Goal: Task Accomplishment & Management: Use online tool/utility

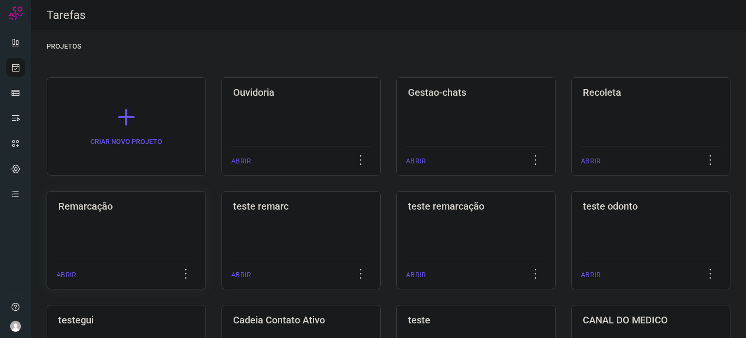
click at [221, 220] on div "Remarcação ABRIR" at bounding box center [300, 240] width 159 height 98
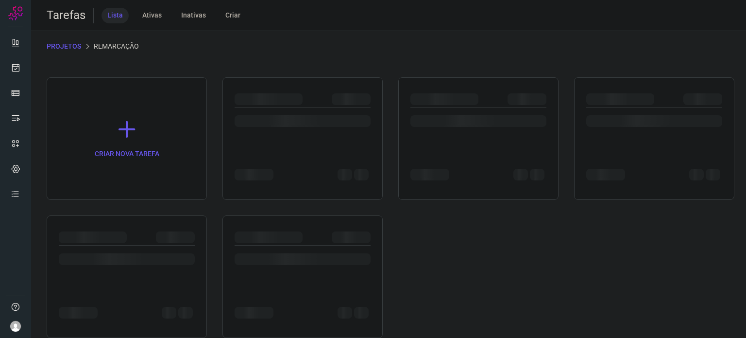
click at [138, 220] on div at bounding box center [127, 276] width 160 height 122
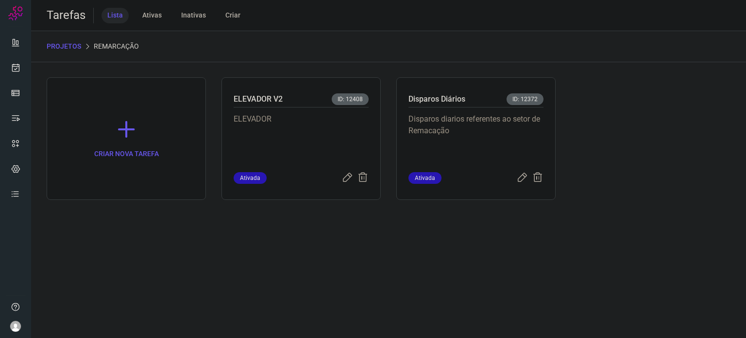
click at [497, 143] on p "Disparos diarios referentes ao setor de Remacação" at bounding box center [475, 137] width 135 height 49
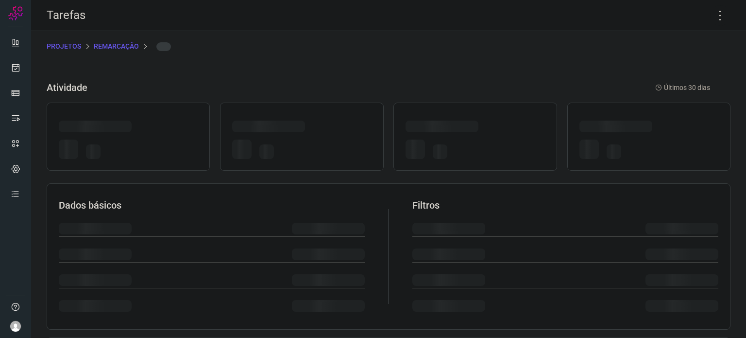
click at [497, 143] on div at bounding box center [475, 150] width 139 height 23
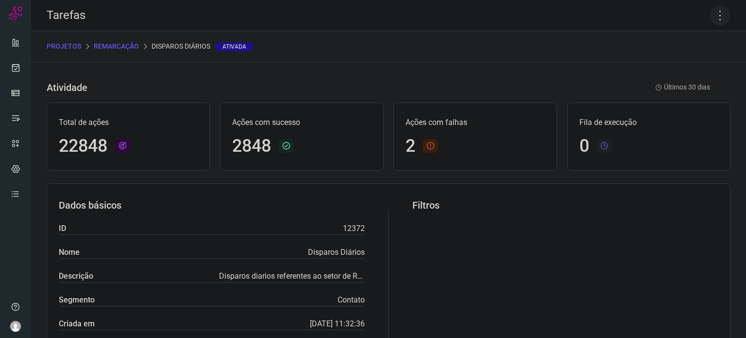
click at [715, 17] on icon at bounding box center [720, 15] width 20 height 20
click at [682, 65] on li "Executar" at bounding box center [678, 64] width 88 height 16
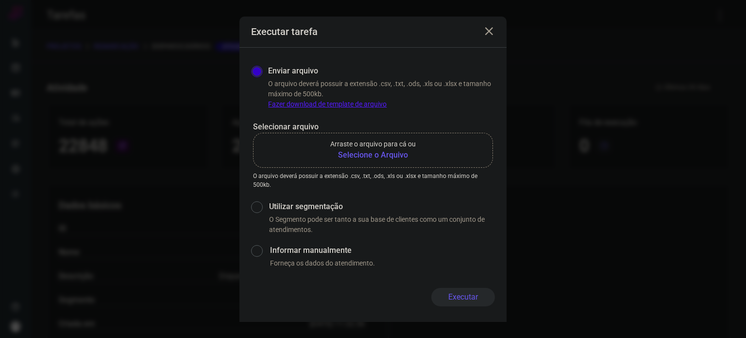
click at [371, 156] on b "Selecione o Arquivo" at bounding box center [372, 155] width 85 height 12
click at [0, 0] on input "Arraste o arquivo para cá ou Selecione o Arquivo" at bounding box center [0, 0] width 0 height 0
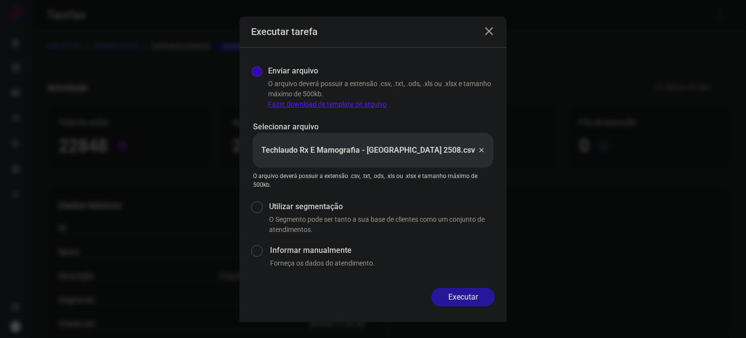
click at [461, 297] on button "Executar" at bounding box center [463, 296] width 64 height 18
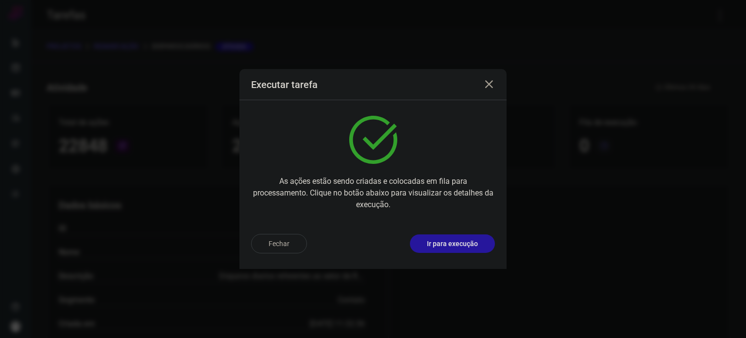
click at [451, 238] on p "Ir para execução" at bounding box center [452, 243] width 51 height 10
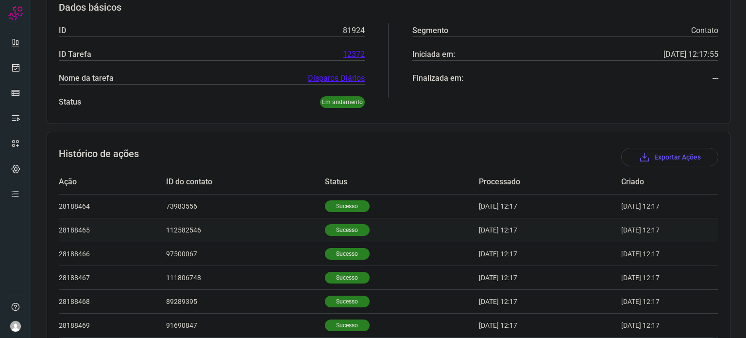
scroll to position [194, 0]
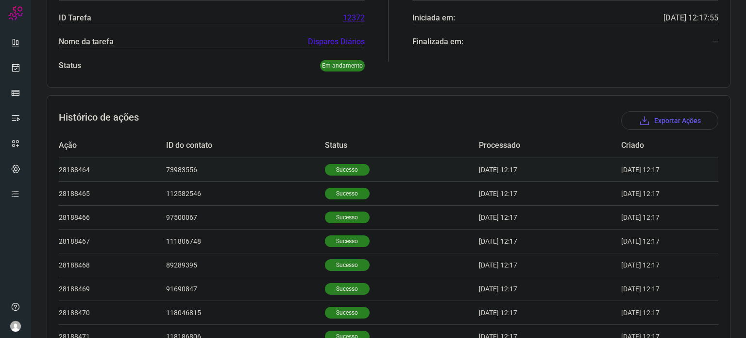
click at [345, 177] on td "Sucesso" at bounding box center [402, 169] width 154 height 24
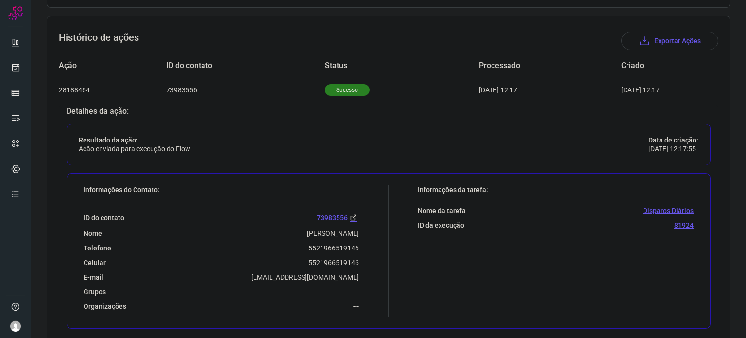
scroll to position [389, 0]
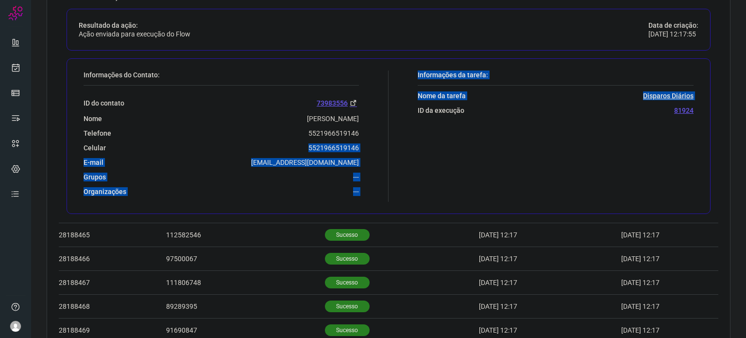
drag, startPoint x: 304, startPoint y: 146, endPoint x: 389, endPoint y: 147, distance: 84.5
click at [389, 147] on div "Informações do Contato: ID do contato 73983556 Nome RUTE DE OLIVEIRA RAMOS Tele…" at bounding box center [389, 135] width 644 height 155
click at [298, 146] on div "Celular 5521966519146" at bounding box center [221, 147] width 275 height 9
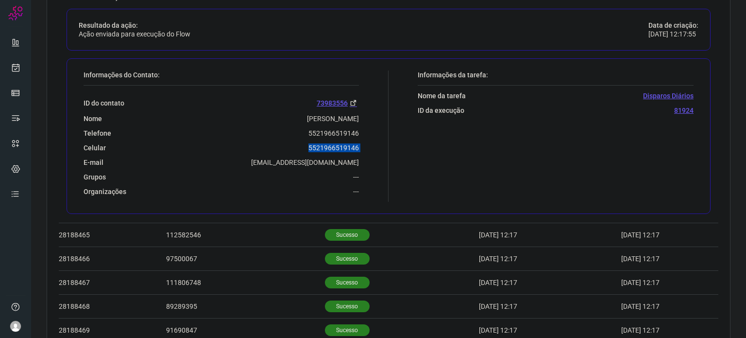
click at [298, 146] on div "Celular 5521966519146" at bounding box center [221, 147] width 275 height 9
copy p "5521966519146"
click at [16, 68] on icon at bounding box center [16, 68] width 10 height 10
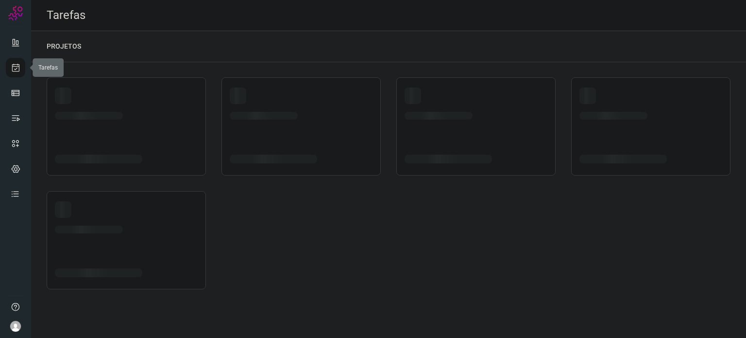
click at [16, 68] on icon at bounding box center [16, 68] width 10 height 10
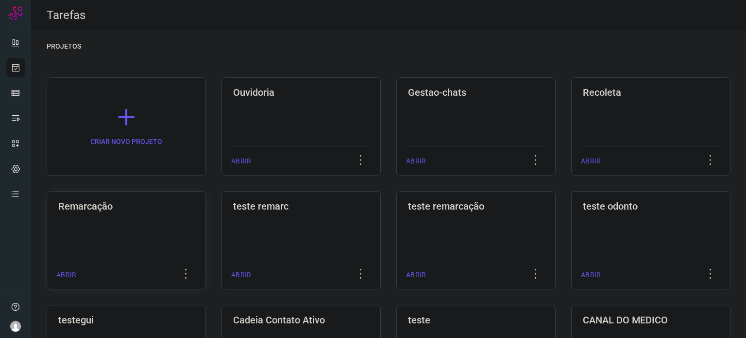
click at [221, 217] on div "Remarcação ABRIR" at bounding box center [300, 240] width 159 height 98
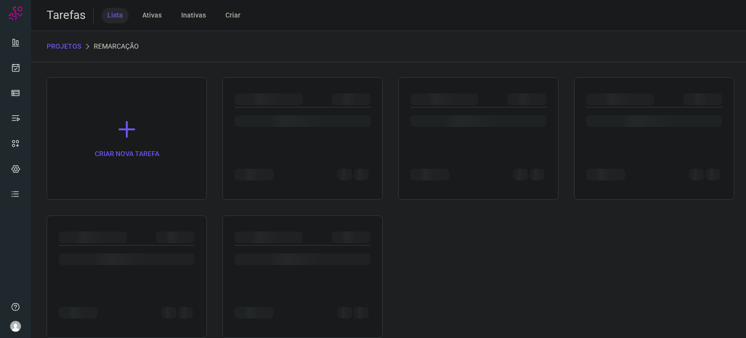
click at [134, 217] on div at bounding box center [127, 276] width 160 height 122
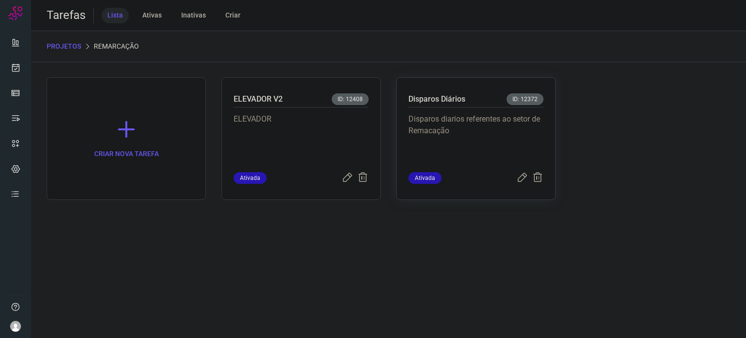
click at [493, 144] on p "Disparos diarios referentes ao setor de Remacação" at bounding box center [475, 137] width 135 height 49
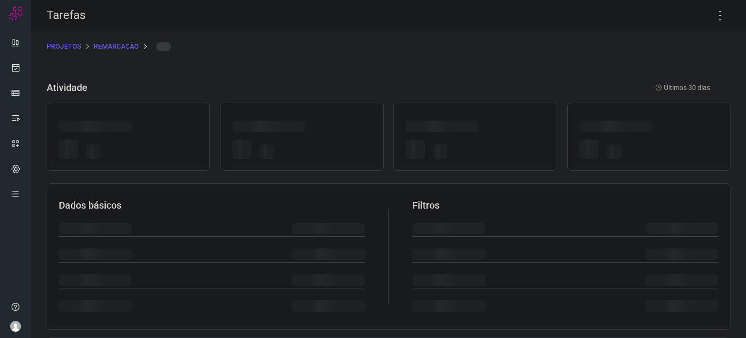
click at [493, 144] on div at bounding box center [475, 150] width 139 height 23
click at [710, 13] on icon at bounding box center [720, 15] width 20 height 20
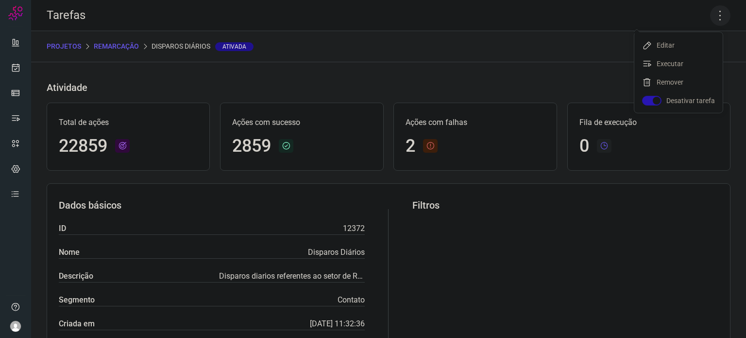
click at [717, 18] on icon at bounding box center [720, 15] width 20 height 20
click at [694, 64] on li "Executar" at bounding box center [678, 64] width 88 height 16
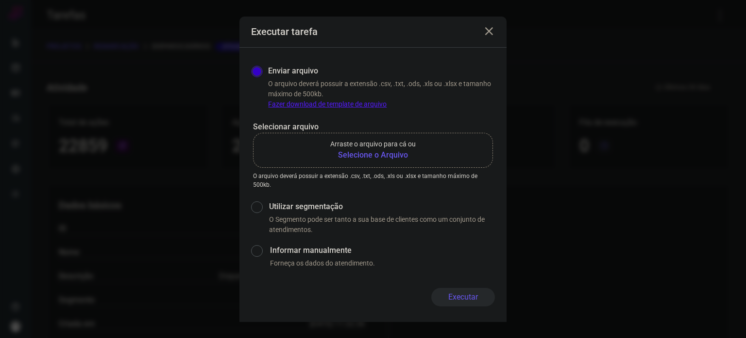
click at [374, 157] on b "Selecione o Arquivo" at bounding box center [372, 155] width 85 height 12
click at [0, 0] on input "Arraste o arquivo para cá ou Selecione o Arquivo" at bounding box center [0, 0] width 0 height 0
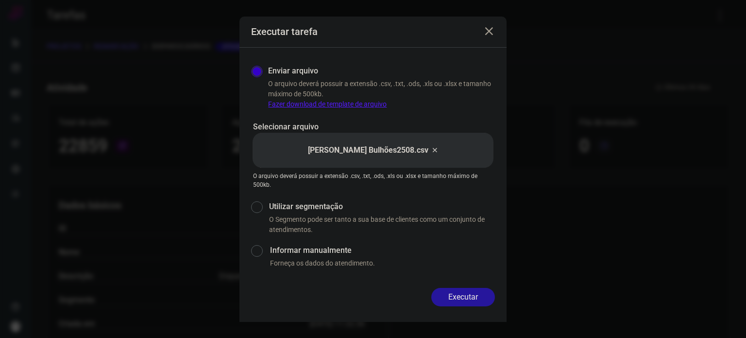
click at [477, 297] on button "Executar" at bounding box center [463, 296] width 64 height 18
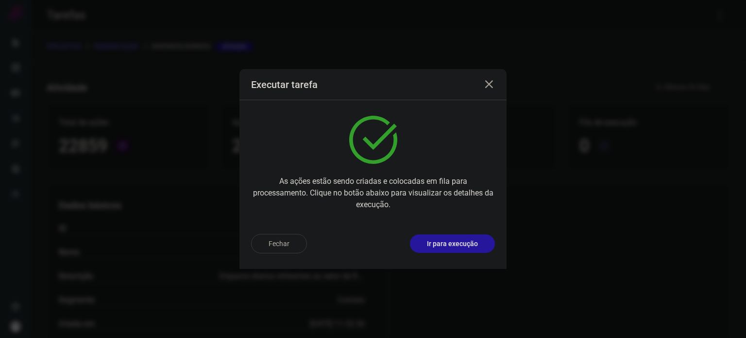
click at [466, 243] on p "Ir para execução" at bounding box center [452, 243] width 51 height 10
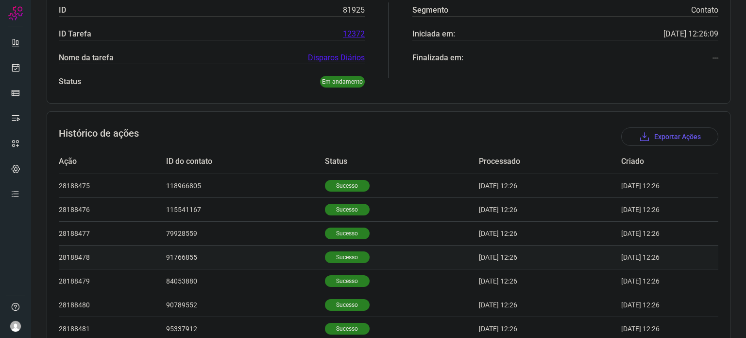
scroll to position [253, 0]
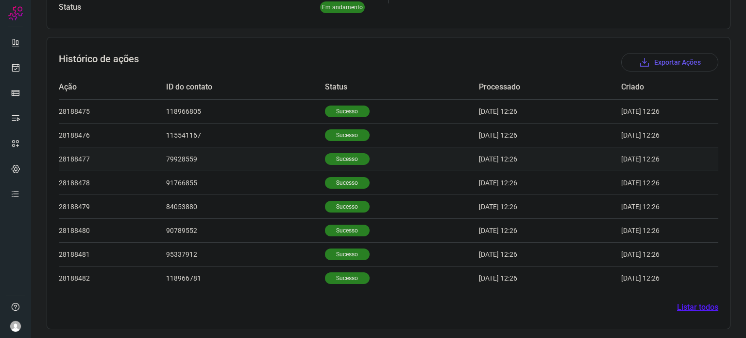
click at [340, 151] on td "Sucesso" at bounding box center [402, 159] width 154 height 24
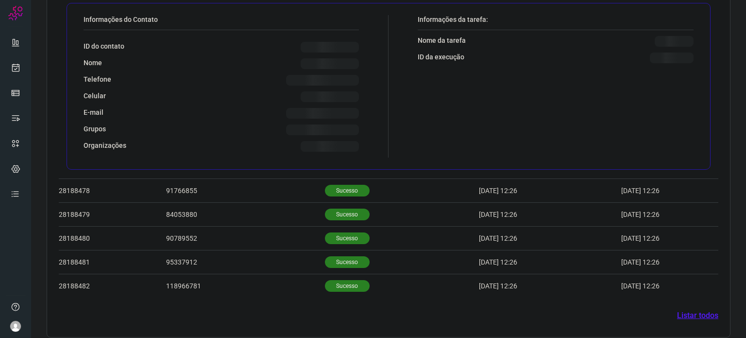
scroll to position [488, 0]
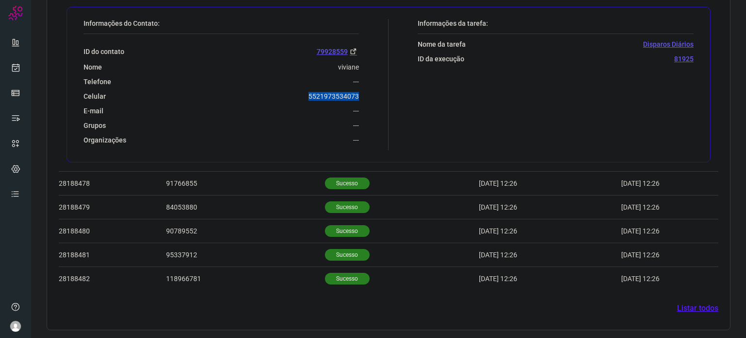
drag, startPoint x: 302, startPoint y: 96, endPoint x: 369, endPoint y: 94, distance: 67.1
click at [369, 94] on div "Informações do Contato: ID do contato 79928559 Nome viviane Telefone --- Celula…" at bounding box center [234, 84] width 310 height 131
copy p "5521973534073"
drag, startPoint x: 21, startPoint y: 75, endPoint x: 20, endPoint y: 68, distance: 7.8
click at [21, 75] on link at bounding box center [15, 67] width 19 height 19
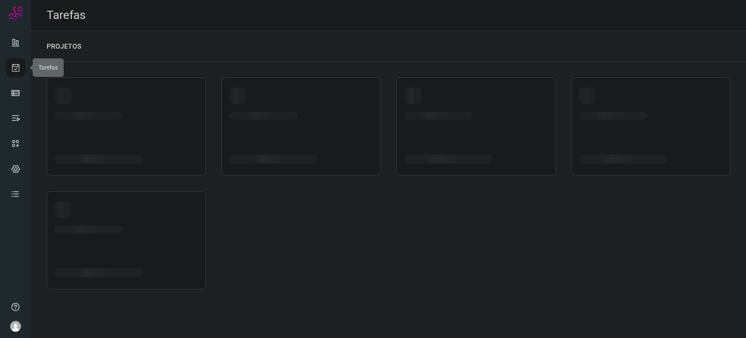
click at [20, 68] on link at bounding box center [15, 67] width 19 height 19
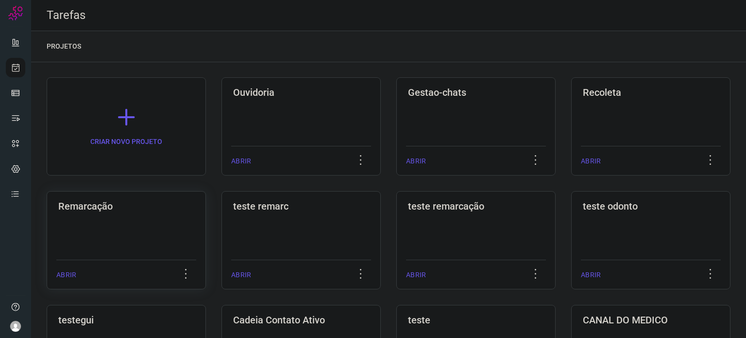
click at [221, 195] on div "Remarcação ABRIR" at bounding box center [300, 240] width 159 height 98
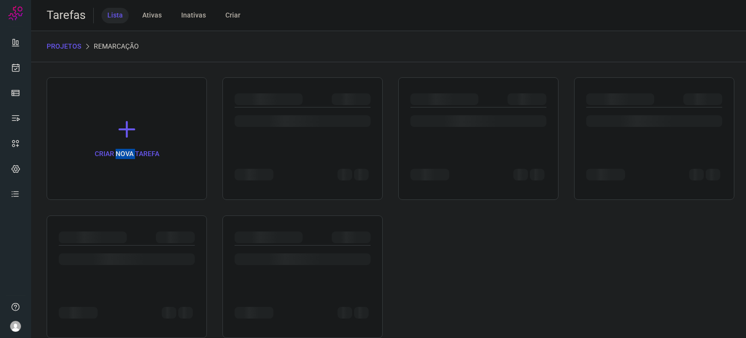
click at [123, 195] on div "CRIAR NOVA TAREFA" at bounding box center [127, 138] width 160 height 122
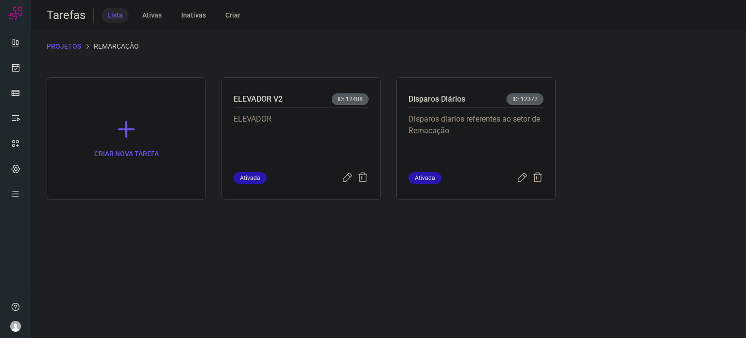
click at [491, 147] on p "Disparos diarios referentes ao setor de Remacação" at bounding box center [475, 137] width 135 height 49
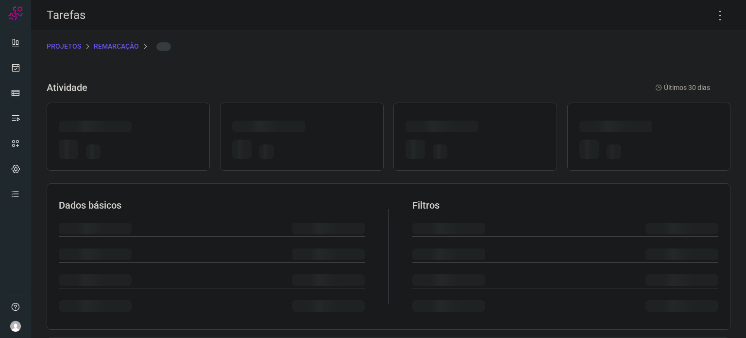
click at [491, 147] on div at bounding box center [475, 150] width 139 height 23
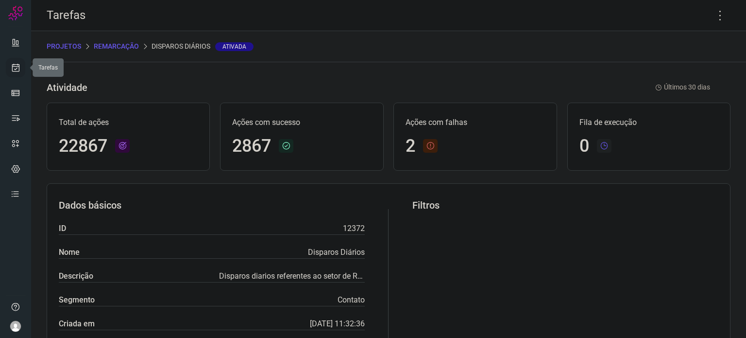
click at [19, 67] on icon at bounding box center [16, 68] width 10 height 10
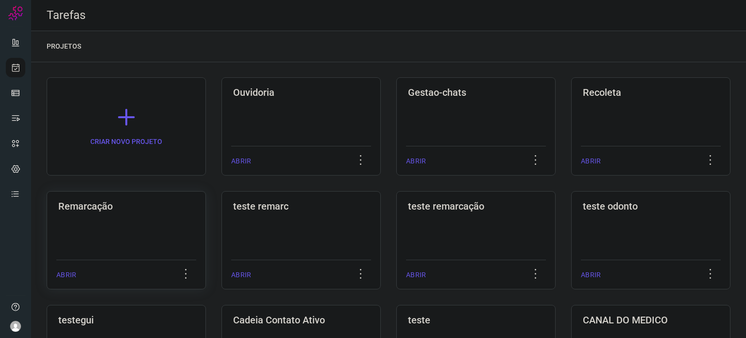
click at [221, 215] on div "Remarcação ABRIR" at bounding box center [300, 240] width 159 height 98
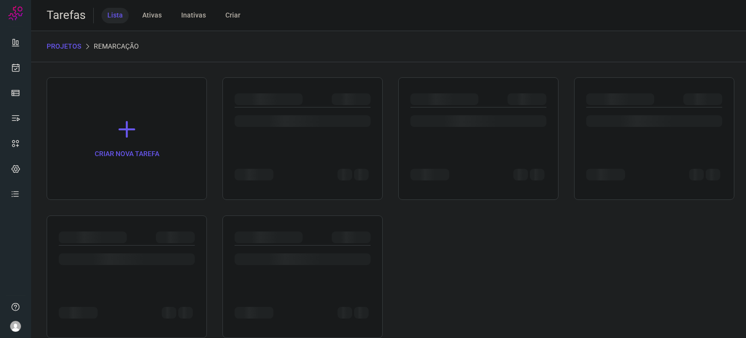
click at [99, 214] on div "CRIAR NOVA TAREFA" at bounding box center [389, 207] width 684 height 260
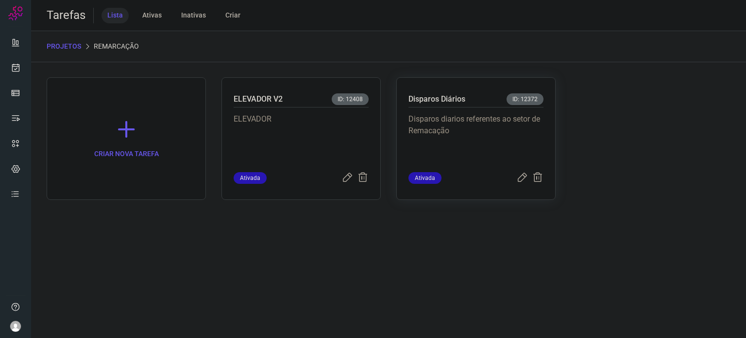
click at [502, 115] on p "Disparos diarios referentes ao setor de Remacação" at bounding box center [475, 137] width 135 height 49
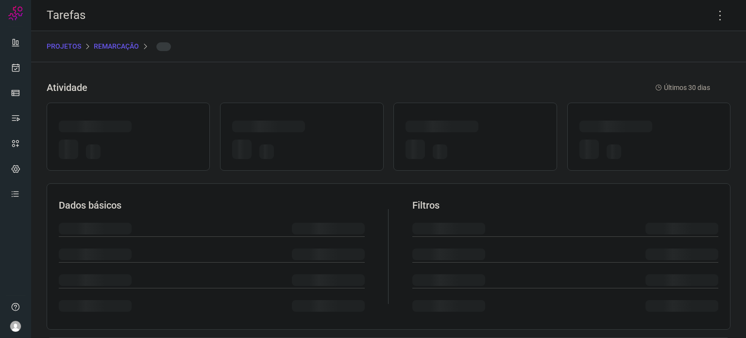
click at [502, 115] on div at bounding box center [474, 136] width 163 height 68
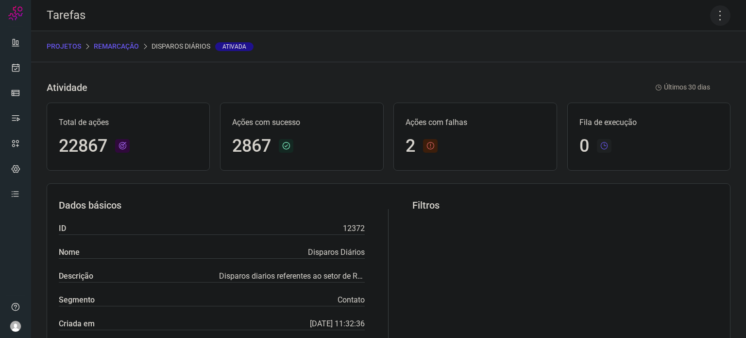
click at [710, 17] on icon at bounding box center [720, 15] width 20 height 20
click at [659, 64] on li "Executar" at bounding box center [678, 64] width 88 height 16
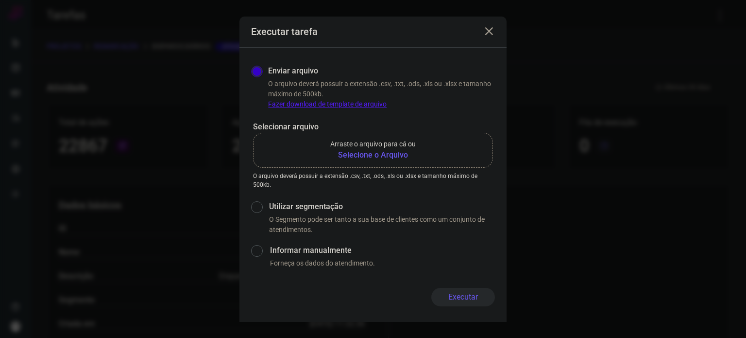
click at [388, 151] on b "Selecione o Arquivo" at bounding box center [372, 155] width 85 height 12
click at [0, 0] on input "Arraste o arquivo para cá ou Selecione o Arquivo" at bounding box center [0, 0] width 0 height 0
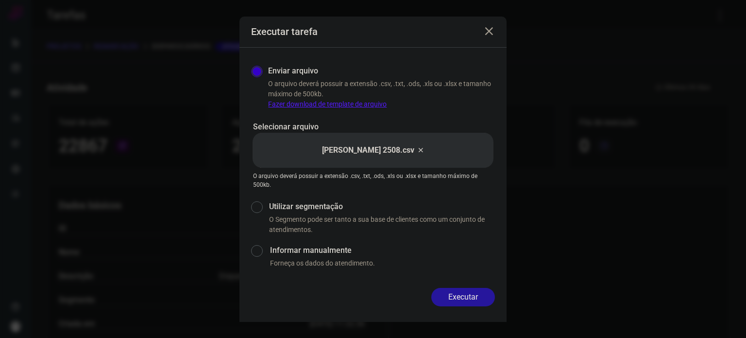
click at [483, 295] on button "Executar" at bounding box center [463, 296] width 64 height 18
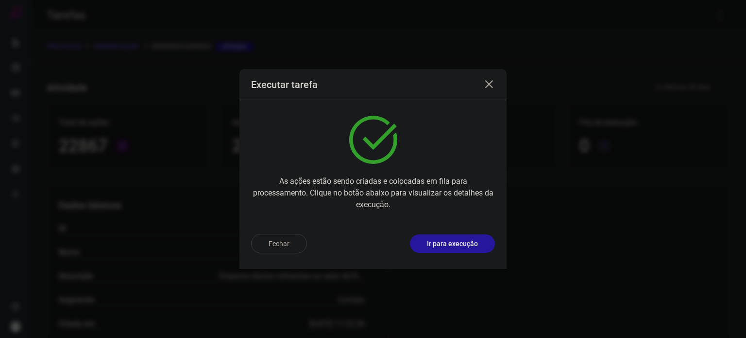
click at [481, 242] on button "Ir para execução" at bounding box center [452, 243] width 85 height 18
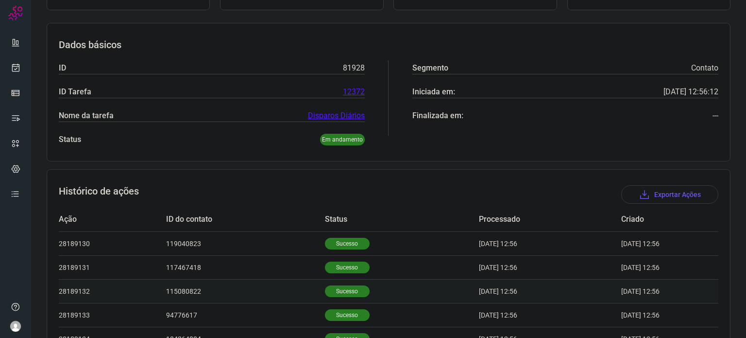
scroll to position [194, 0]
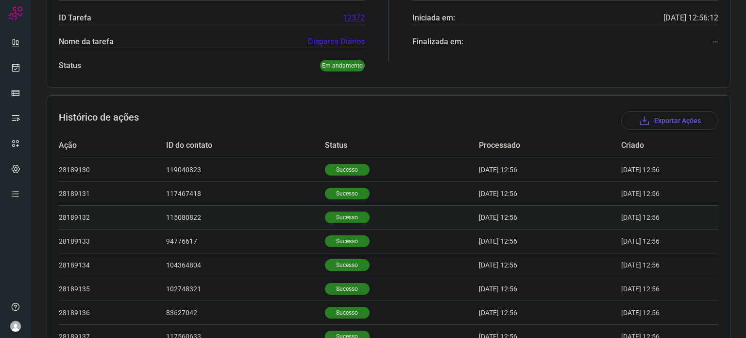
drag, startPoint x: 350, startPoint y: 227, endPoint x: 359, endPoint y: 211, distance: 19.2
click at [350, 227] on td "Sucesso" at bounding box center [402, 217] width 154 height 24
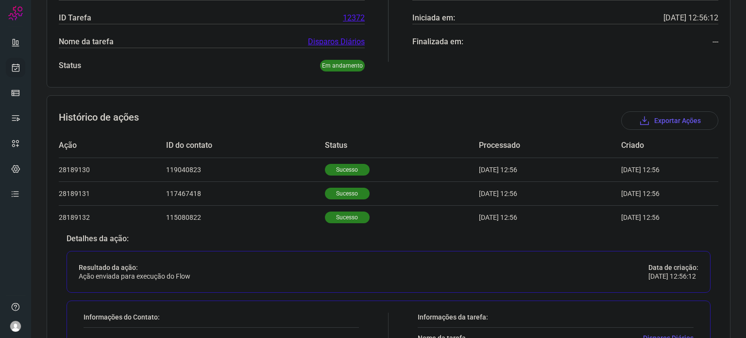
click at [19, 63] on icon at bounding box center [16, 68] width 10 height 10
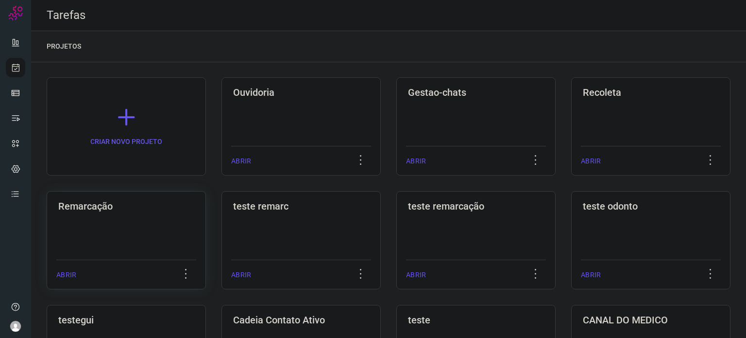
click at [178, 211] on h3 "Remarcação" at bounding box center [126, 206] width 136 height 12
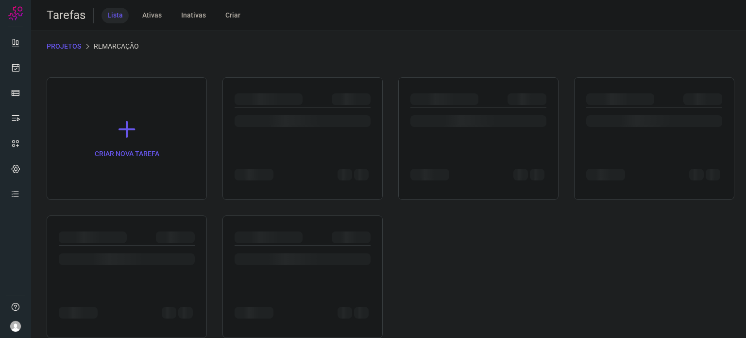
click at [177, 211] on div "CRIAR NOVA TAREFA" at bounding box center [389, 207] width 684 height 260
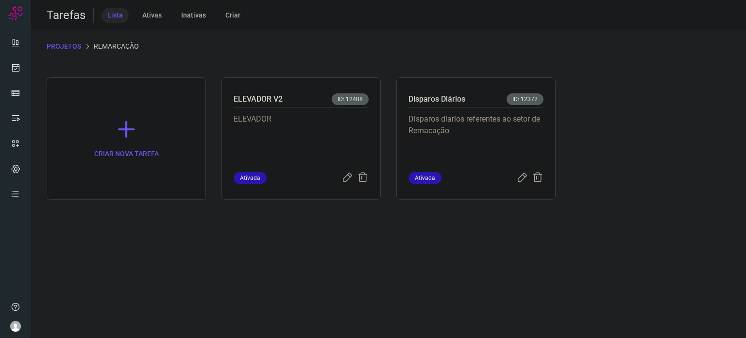
click at [484, 132] on p "Disparos diarios referentes ao setor de Remacação" at bounding box center [475, 137] width 135 height 49
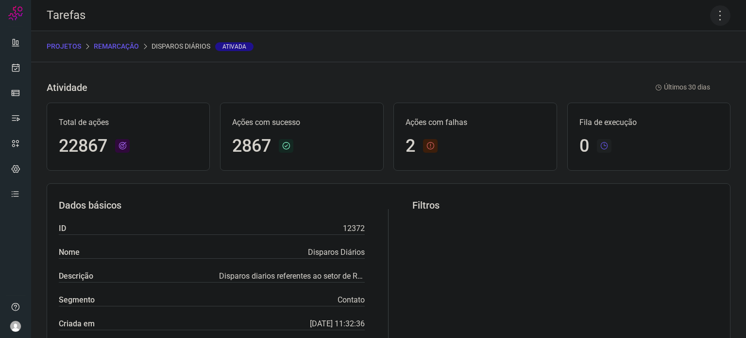
click at [711, 17] on icon at bounding box center [720, 15] width 20 height 20
click at [686, 69] on li "Executar" at bounding box center [678, 64] width 88 height 16
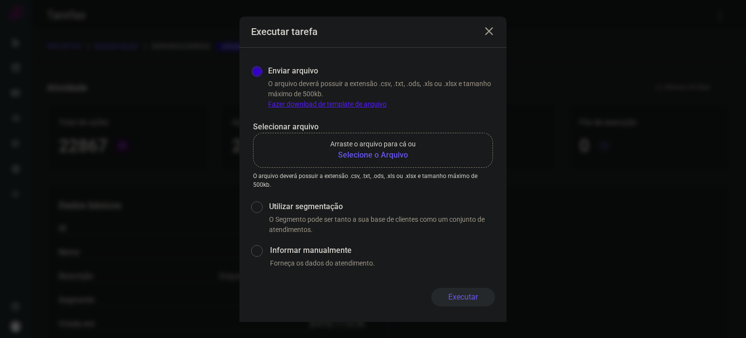
click at [400, 159] on b "Selecione o Arquivo" at bounding box center [372, 155] width 85 height 12
click at [0, 0] on input "Arraste o arquivo para cá ou Selecione o Arquivo" at bounding box center [0, 0] width 0 height 0
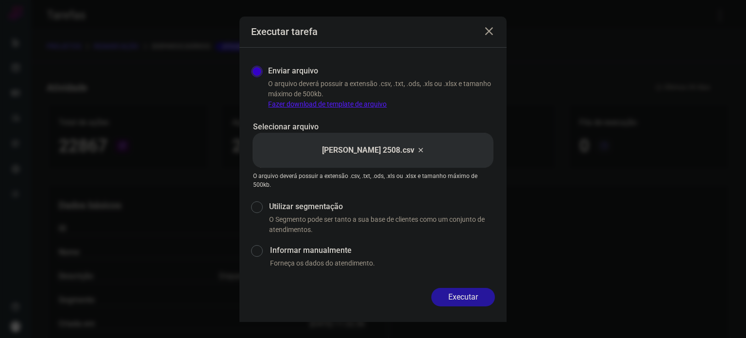
click at [474, 294] on button "Executar" at bounding box center [463, 296] width 64 height 18
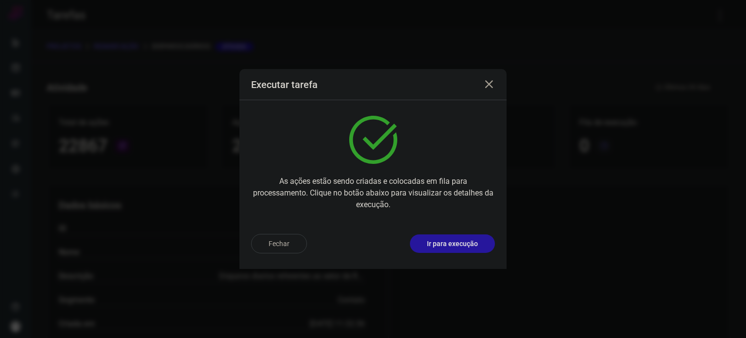
click at [484, 249] on button "Ir para execução" at bounding box center [452, 243] width 85 height 18
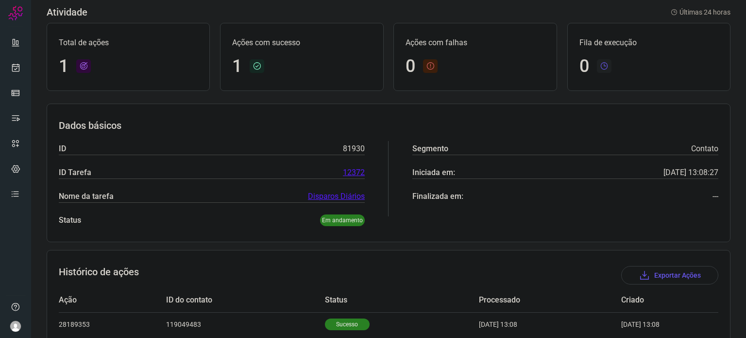
scroll to position [86, 0]
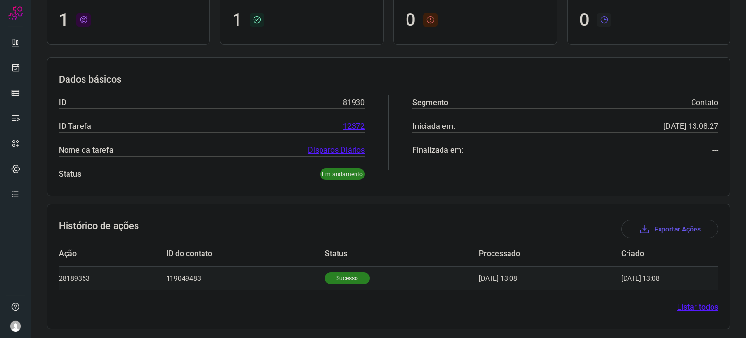
click at [342, 276] on p "Sucesso" at bounding box center [347, 278] width 45 height 12
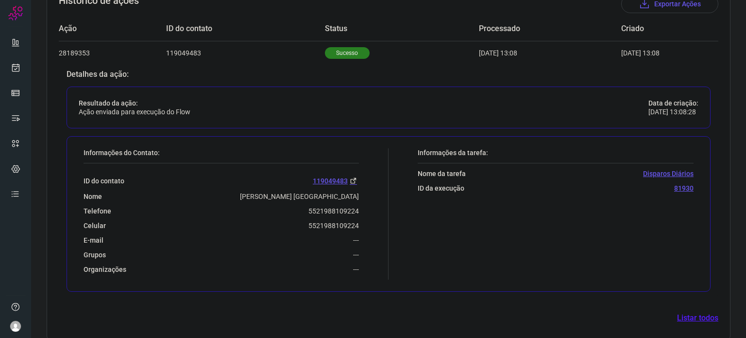
scroll to position [321, 0]
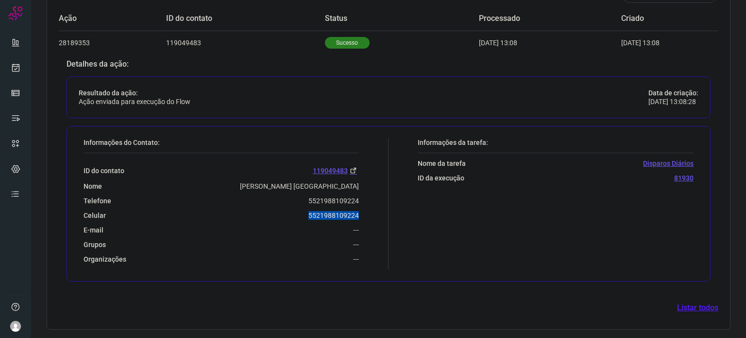
drag, startPoint x: 305, startPoint y: 214, endPoint x: 366, endPoint y: 214, distance: 61.2
click at [366, 214] on div "Informações do Contato: ID do contato 119049483 Nome [PERSON_NAME] Magalhães Te…" at bounding box center [234, 203] width 310 height 131
copy p "5521988109224"
click at [19, 67] on icon at bounding box center [16, 68] width 10 height 10
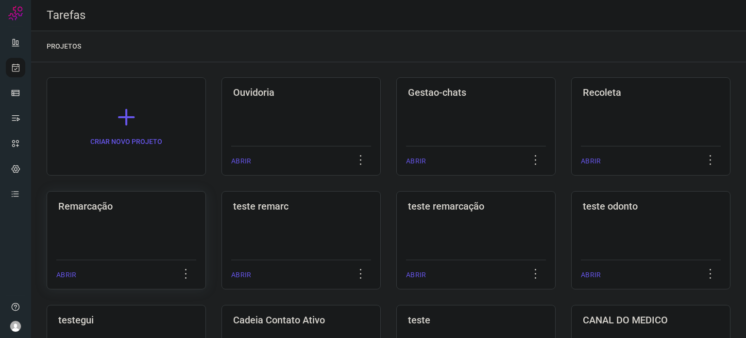
click at [221, 240] on div "Remarcação ABRIR" at bounding box center [300, 240] width 159 height 98
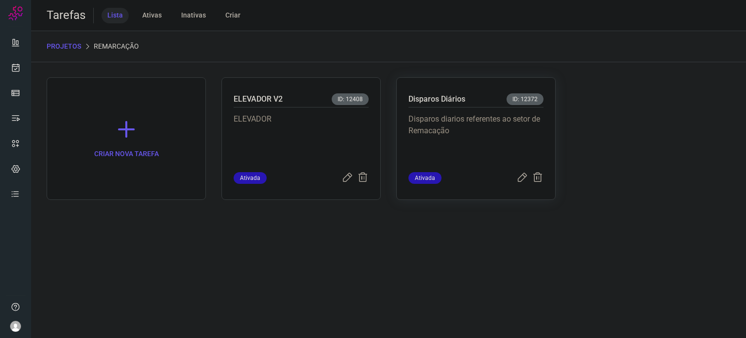
click at [425, 129] on p "Disparos diarios referentes ao setor de Remacação" at bounding box center [475, 137] width 135 height 49
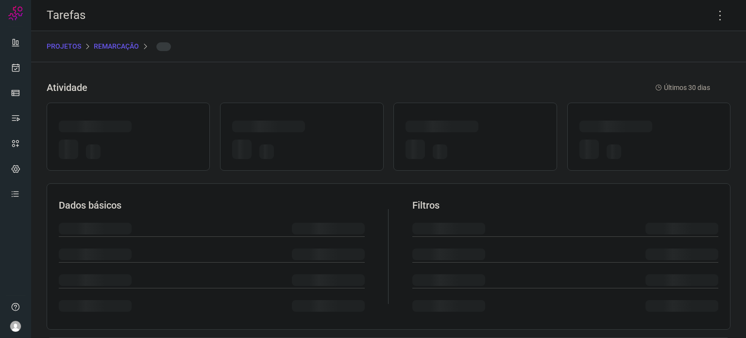
click at [425, 129] on div at bounding box center [442, 126] width 73 height 12
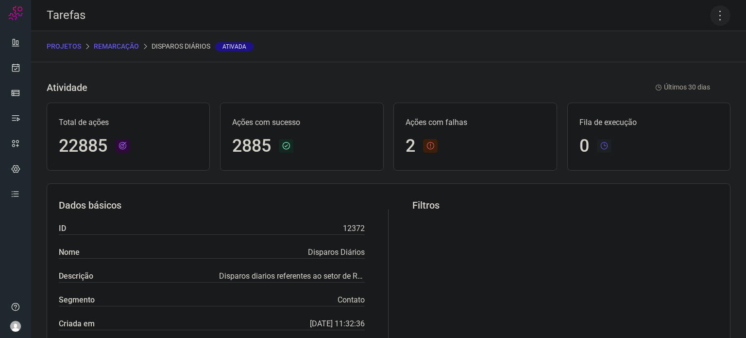
click at [713, 13] on icon at bounding box center [720, 15] width 20 height 20
click at [695, 62] on li "Executar" at bounding box center [678, 64] width 88 height 16
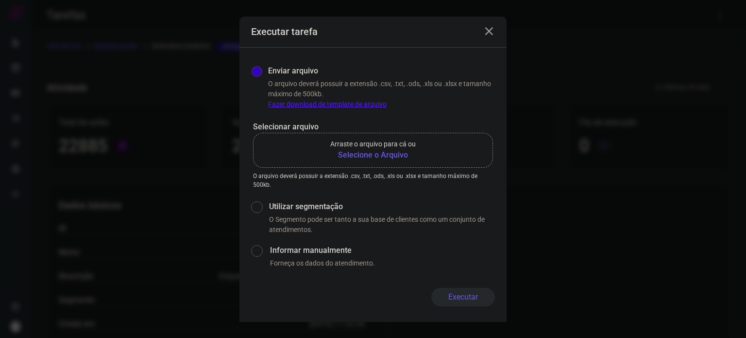
click at [368, 153] on b "Selecione o Arquivo" at bounding box center [372, 155] width 85 height 12
click at [0, 0] on input "Arraste o arquivo para cá ou Selecione o Arquivo" at bounding box center [0, 0] width 0 height 0
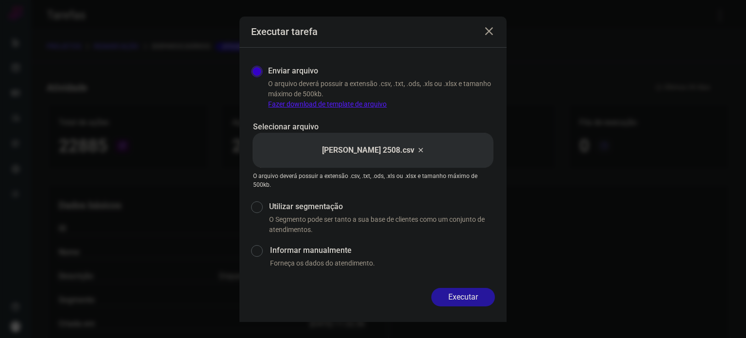
click at [468, 294] on button "Executar" at bounding box center [463, 296] width 64 height 18
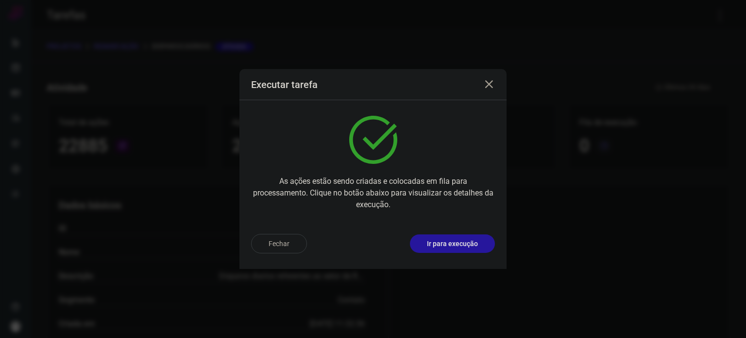
click at [469, 242] on p "Ir para execução" at bounding box center [452, 243] width 51 height 10
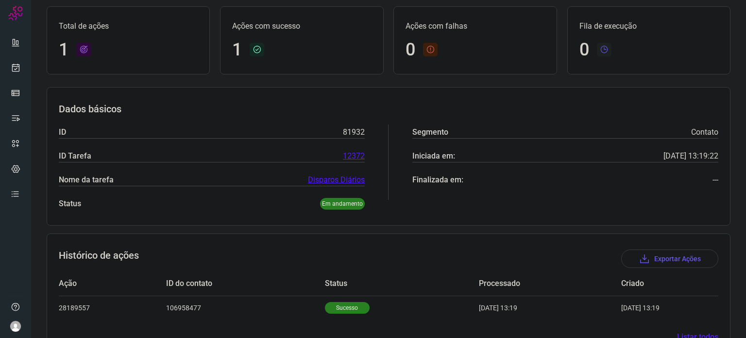
scroll to position [86, 0]
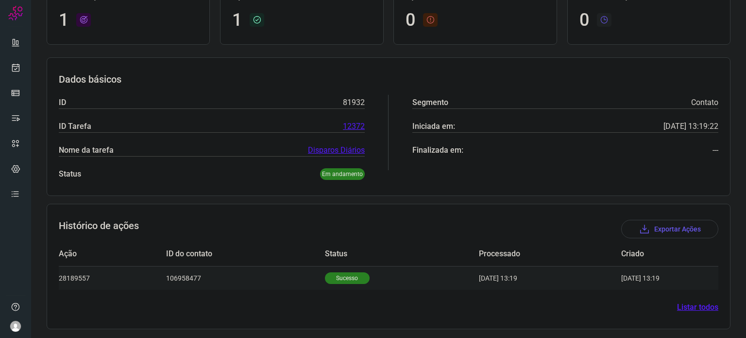
click at [343, 286] on td "Sucesso" at bounding box center [402, 278] width 154 height 24
click at [343, 281] on p "Sucesso" at bounding box center [347, 278] width 45 height 12
click at [351, 270] on td "Sucesso" at bounding box center [402, 278] width 154 height 24
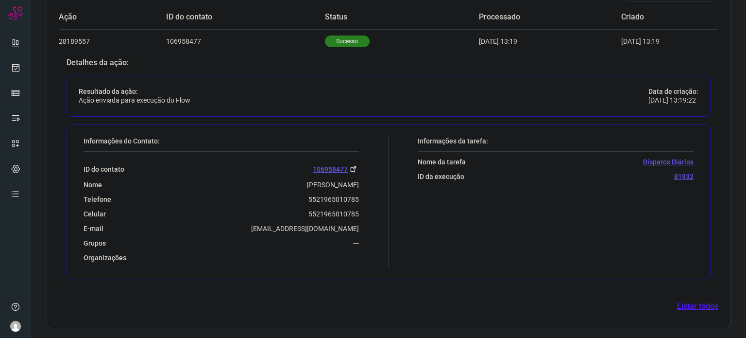
scroll to position [321, 0]
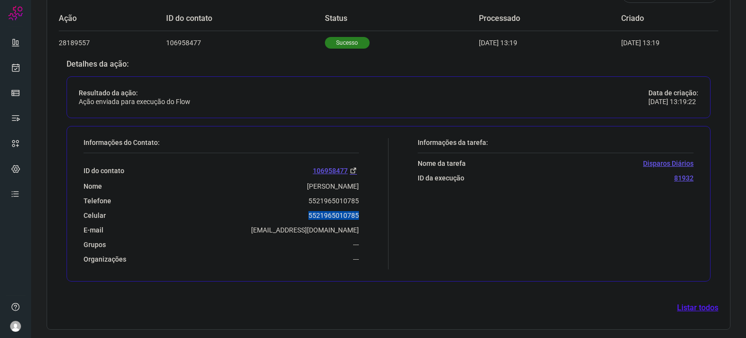
drag, startPoint x: 305, startPoint y: 215, endPoint x: 363, endPoint y: 210, distance: 58.5
click at [364, 210] on div "Informações do Contato: ID do contato 106958477 Nome [PERSON_NAME] Telefone 552…" at bounding box center [234, 203] width 310 height 131
copy p "5521965010785"
click at [17, 69] on icon at bounding box center [16, 68] width 10 height 10
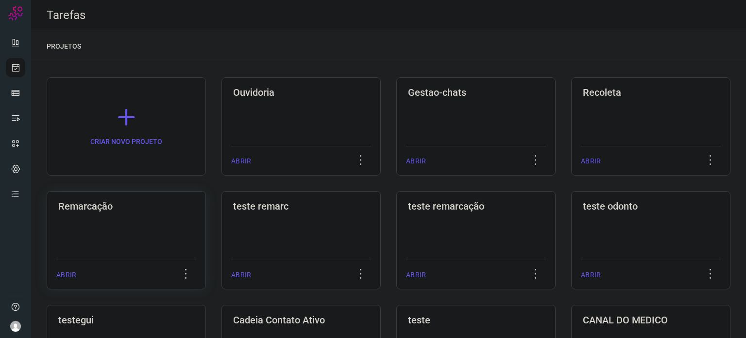
click at [221, 223] on div "Remarcação ABRIR" at bounding box center [300, 240] width 159 height 98
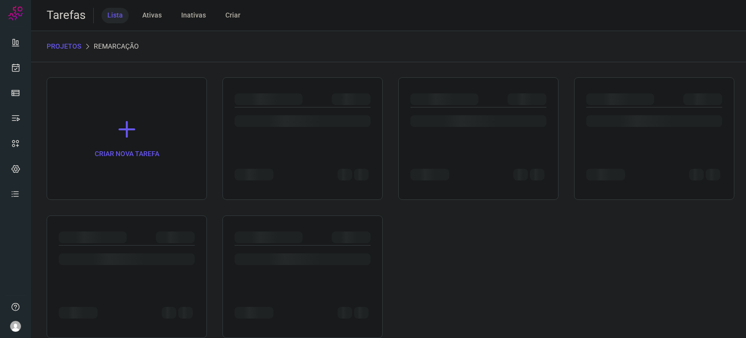
click at [150, 223] on div at bounding box center [127, 276] width 160 height 122
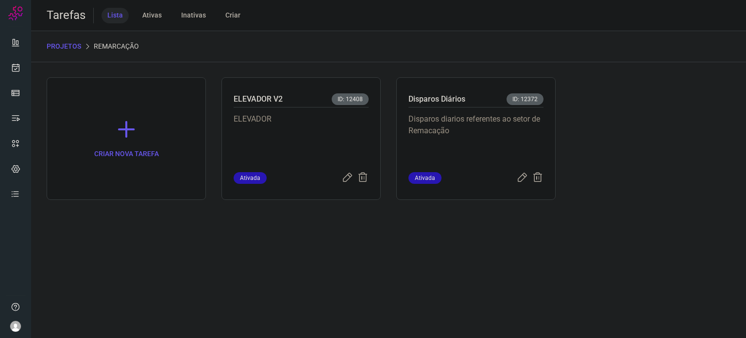
click at [454, 128] on p "Disparos diarios referentes ao setor de Remacação" at bounding box center [475, 137] width 135 height 49
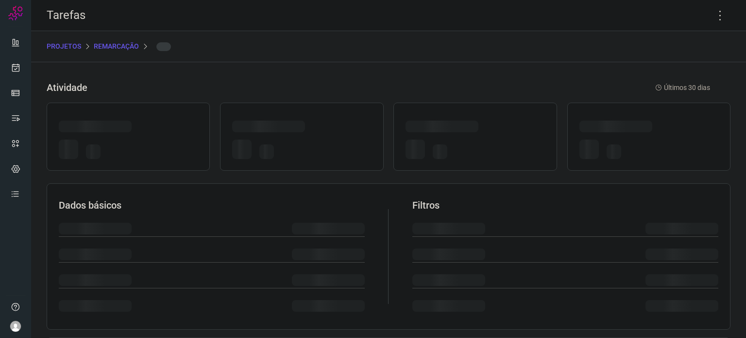
click at [454, 128] on div at bounding box center [442, 126] width 73 height 12
click at [716, 16] on icon at bounding box center [720, 15] width 20 height 20
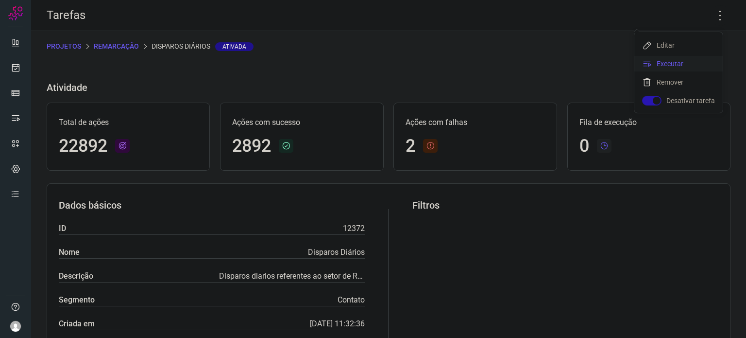
click at [699, 66] on li "Executar" at bounding box center [678, 64] width 88 height 16
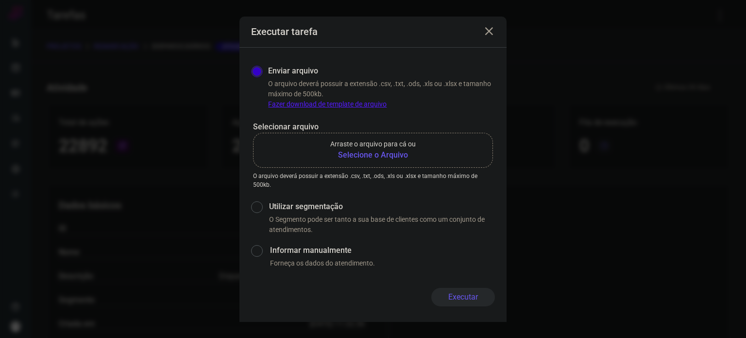
click at [393, 155] on b "Selecione o Arquivo" at bounding box center [372, 155] width 85 height 12
click at [0, 0] on input "Arraste o arquivo para cá ou Selecione o Arquivo" at bounding box center [0, 0] width 0 height 0
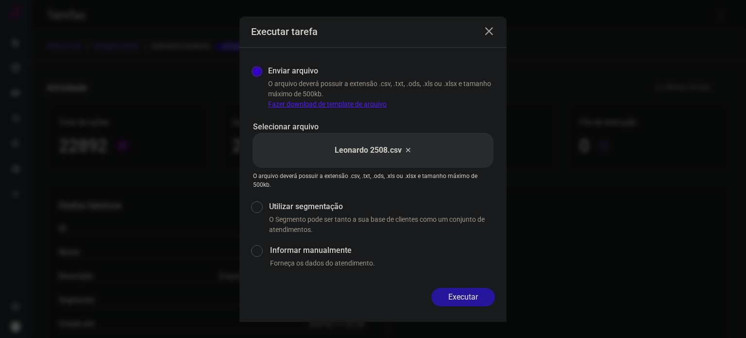
click at [461, 296] on button "Executar" at bounding box center [463, 296] width 64 height 18
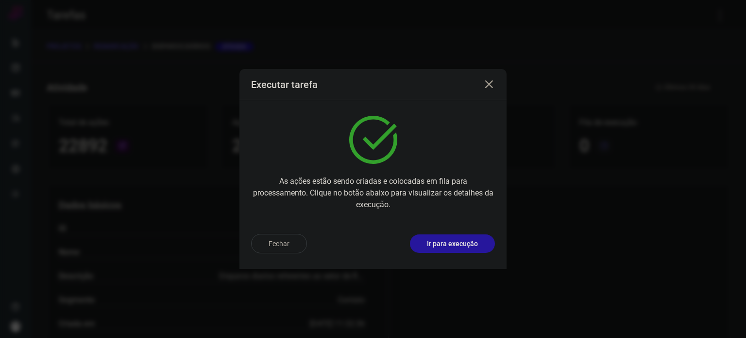
click at [466, 243] on p "Ir para execução" at bounding box center [452, 243] width 51 height 10
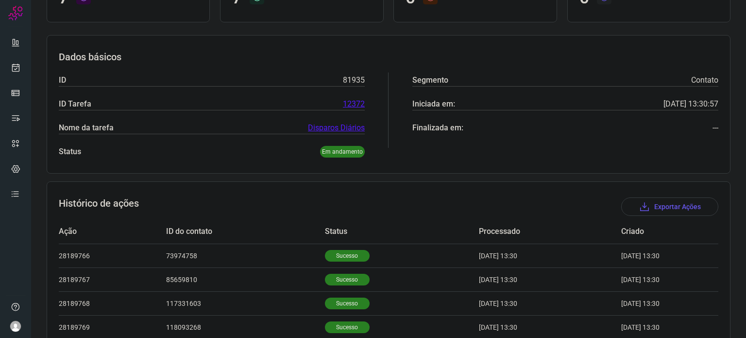
scroll to position [229, 0]
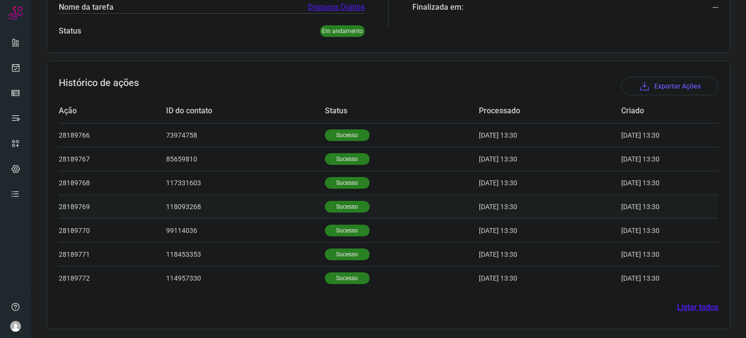
click at [338, 212] on td "Sucesso" at bounding box center [402, 206] width 154 height 24
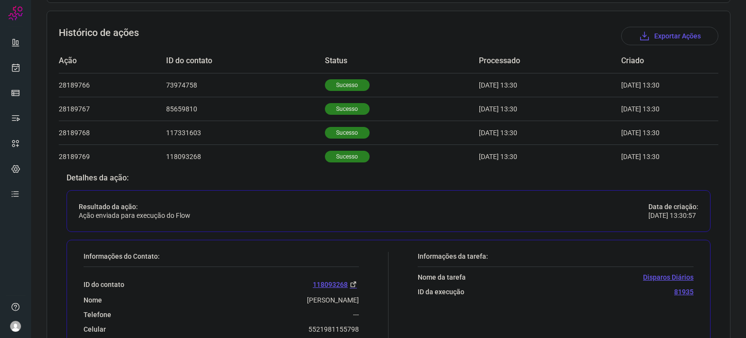
scroll to position [374, 0]
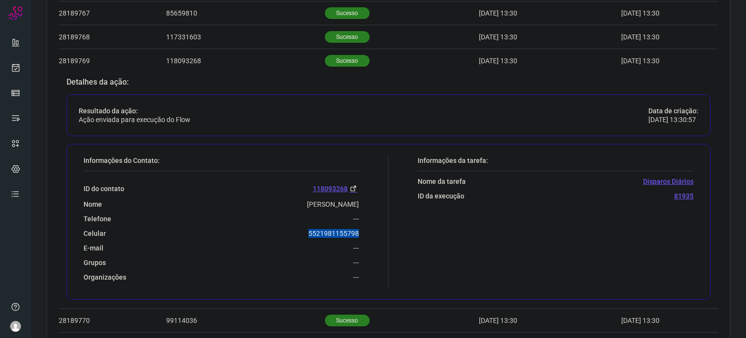
drag, startPoint x: 301, startPoint y: 232, endPoint x: 365, endPoint y: 228, distance: 64.7
click at [366, 227] on div "Informações do Contato: ID do contato 118093268 Nome [PERSON_NAME] Telefone ---…" at bounding box center [234, 221] width 310 height 131
copy p "5521981155798"
click at [12, 64] on icon at bounding box center [16, 68] width 10 height 10
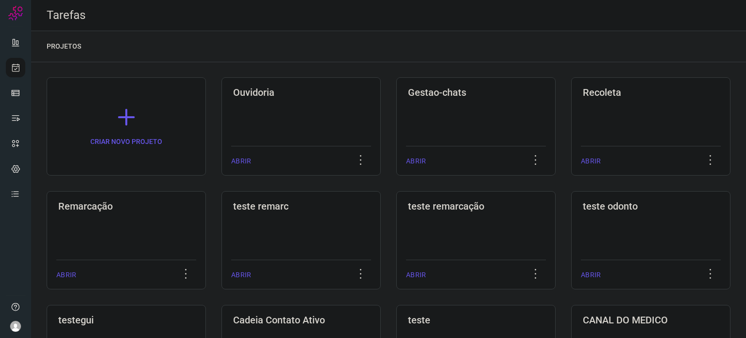
click at [221, 216] on div "Remarcação ABRIR" at bounding box center [300, 240] width 159 height 98
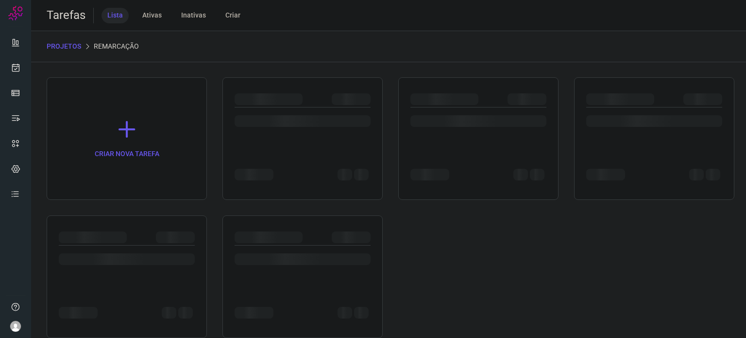
click at [146, 233] on div at bounding box center [127, 237] width 136 height 12
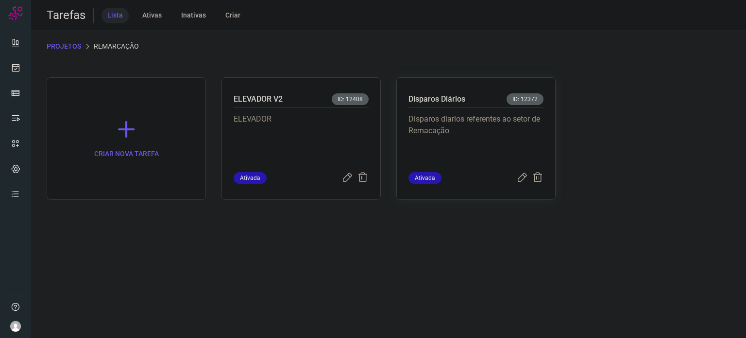
click at [483, 124] on p "Disparos diarios referentes ao setor de Remacação" at bounding box center [475, 137] width 135 height 49
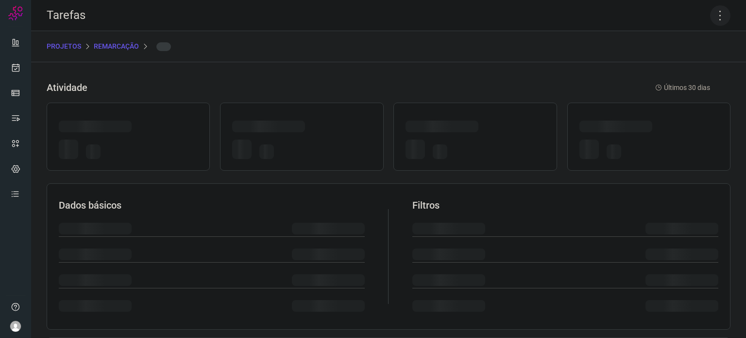
click at [713, 11] on icon at bounding box center [720, 15] width 20 height 20
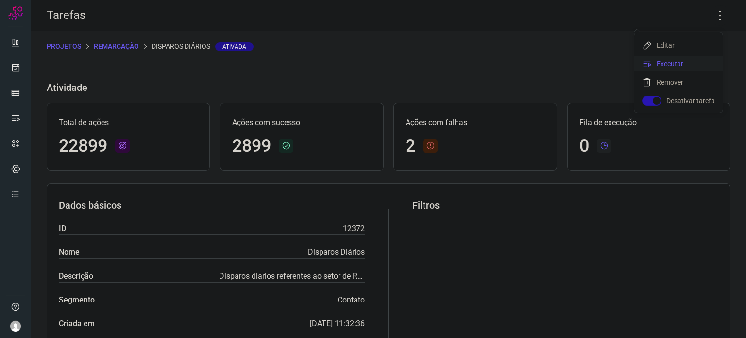
click at [678, 65] on li "Executar" at bounding box center [678, 64] width 88 height 16
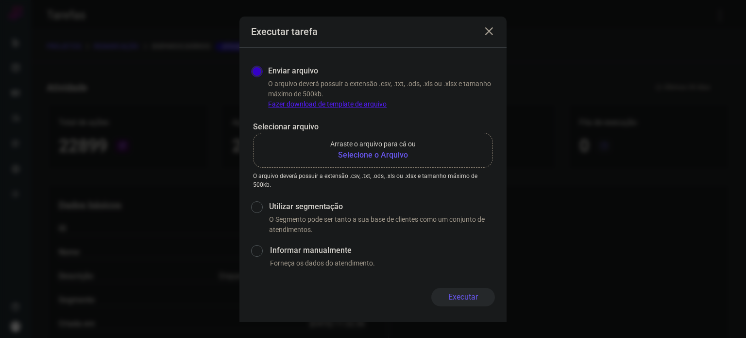
click at [378, 158] on b "Selecione o Arquivo" at bounding box center [372, 155] width 85 height 12
click at [0, 0] on input "Arraste o arquivo para cá ou Selecione o Arquivo" at bounding box center [0, 0] width 0 height 0
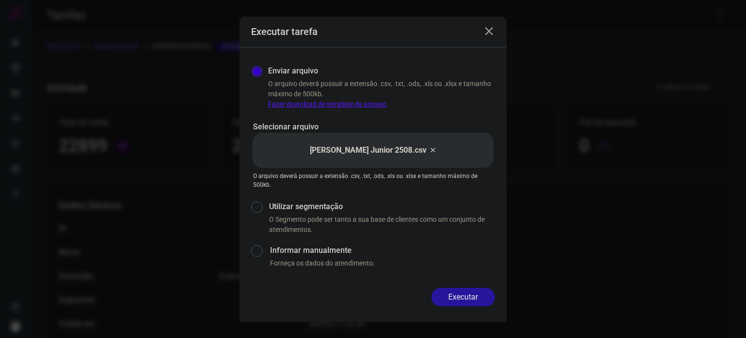
click at [466, 296] on button "Executar" at bounding box center [463, 296] width 64 height 18
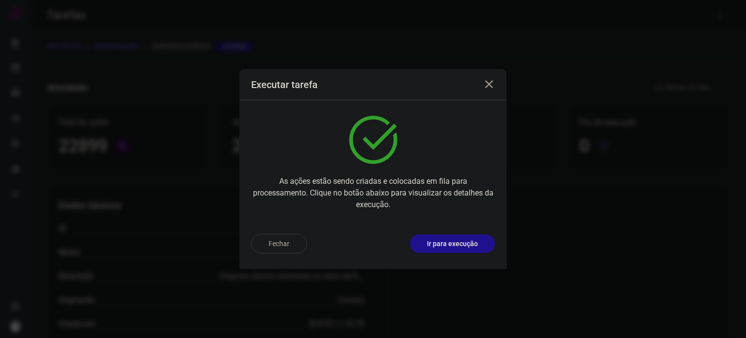
click at [458, 249] on button "Ir para execução" at bounding box center [452, 243] width 85 height 18
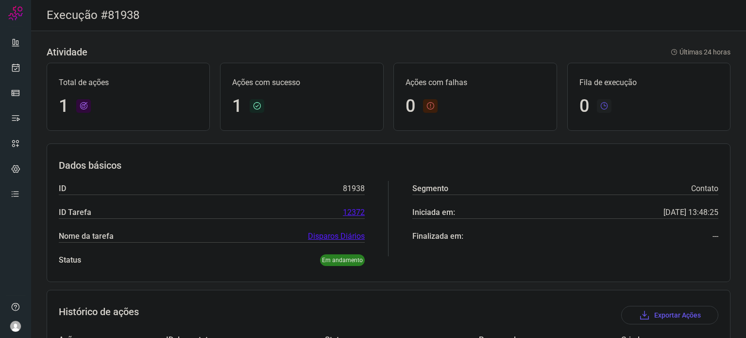
scroll to position [86, 0]
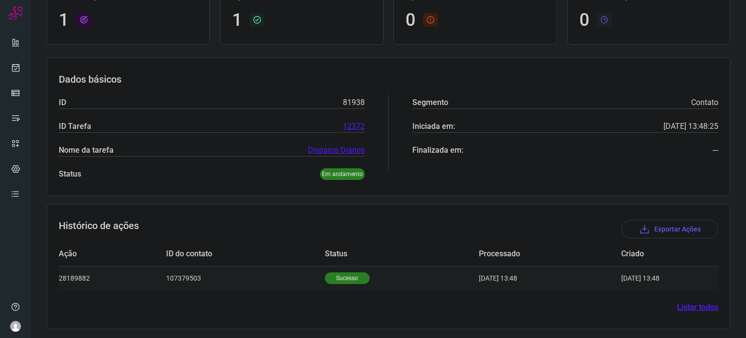
click at [348, 278] on p "Sucesso" at bounding box center [347, 278] width 45 height 12
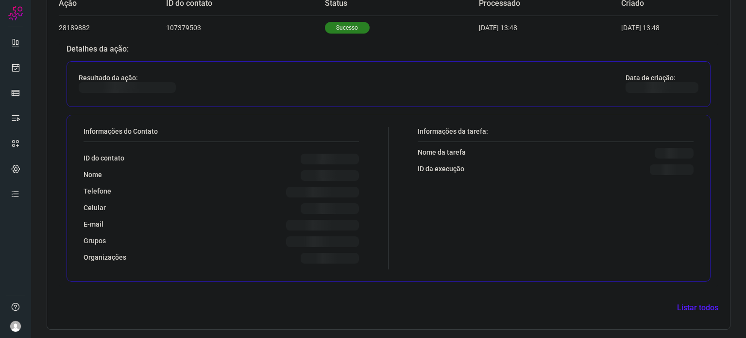
scroll to position [321, 0]
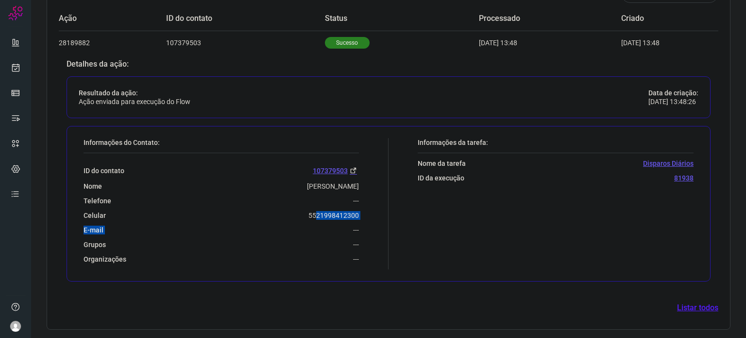
drag, startPoint x: 305, startPoint y: 222, endPoint x: 311, endPoint y: 212, distance: 11.7
click at [311, 212] on div "ID do contato 107379503 Nome [PERSON_NAME] Telefone --- Celular [PHONE_NUMBER] …" at bounding box center [221, 208] width 275 height 110
click at [301, 211] on div "Celular [PHONE_NUMBER]" at bounding box center [221, 215] width 275 height 9
drag, startPoint x: 301, startPoint y: 211, endPoint x: 360, endPoint y: 213, distance: 59.3
click at [360, 213] on div "Informações do Contato: ID do contato 107379503 Nome [PERSON_NAME] Telefone ---…" at bounding box center [234, 203] width 310 height 131
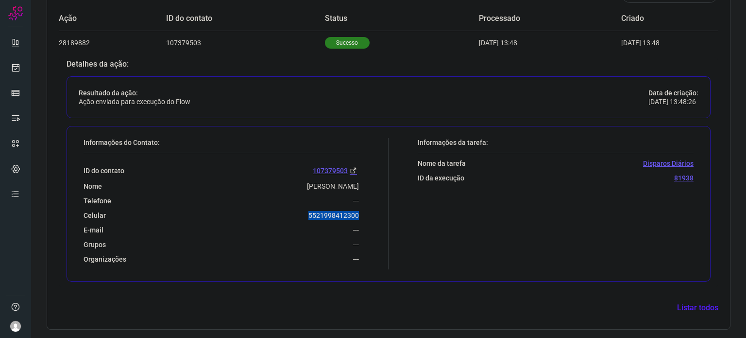
copy p "5521998412300"
click at [17, 78] on ul at bounding box center [15, 121] width 19 height 177
click at [18, 58] on link at bounding box center [15, 67] width 19 height 19
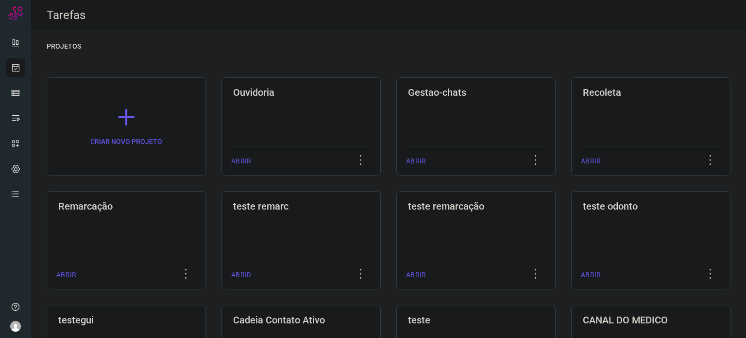
click at [158, 203] on h3 "Remarcação" at bounding box center [126, 206] width 136 height 12
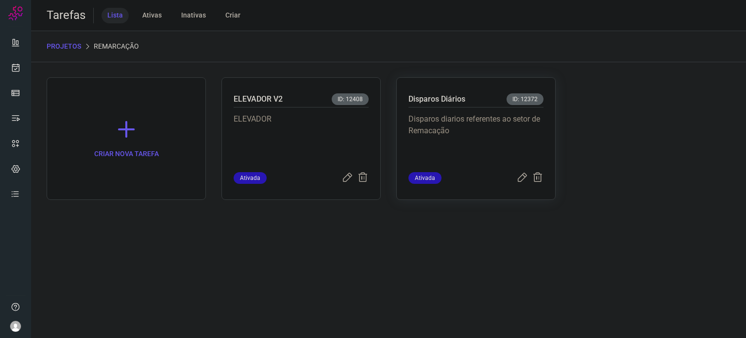
click at [435, 145] on p "Disparos diarios referentes ao setor de Remacação" at bounding box center [475, 137] width 135 height 49
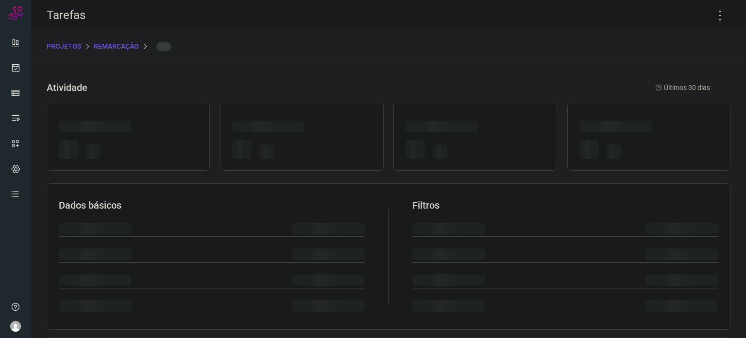
click at [435, 145] on div at bounding box center [440, 151] width 15 height 15
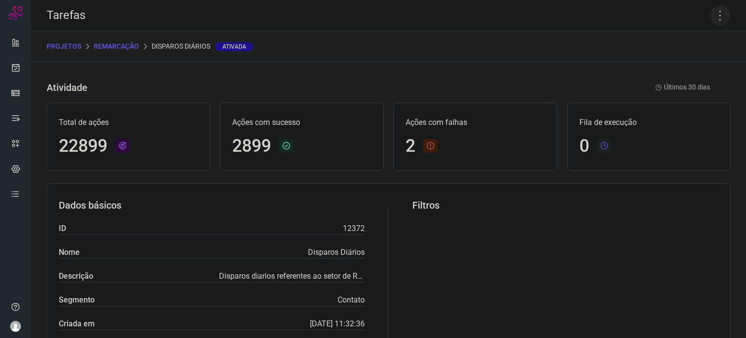
click at [711, 17] on icon at bounding box center [720, 15] width 20 height 20
click at [675, 60] on li "Executar" at bounding box center [678, 64] width 88 height 16
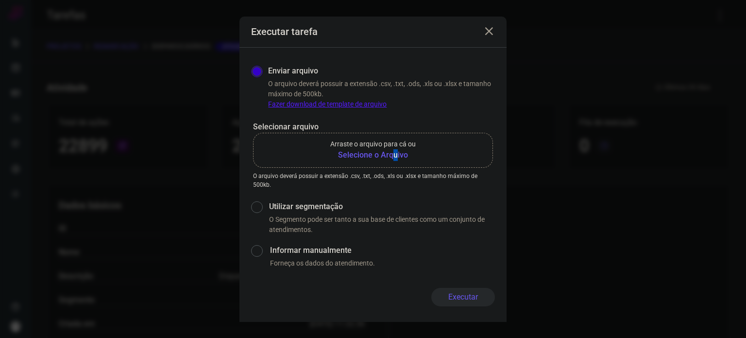
click at [394, 152] on b "Selecione o Arquivo" at bounding box center [372, 155] width 85 height 12
click at [0, 0] on input "Arraste o arquivo para cá ou Selecione o Arquivo" at bounding box center [0, 0] width 0 height 0
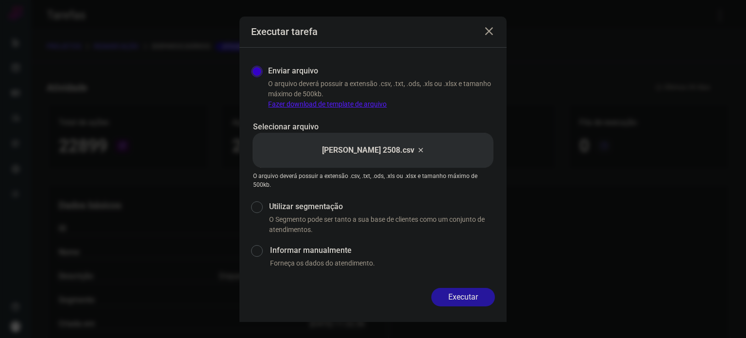
click at [474, 301] on button "Executar" at bounding box center [463, 296] width 64 height 18
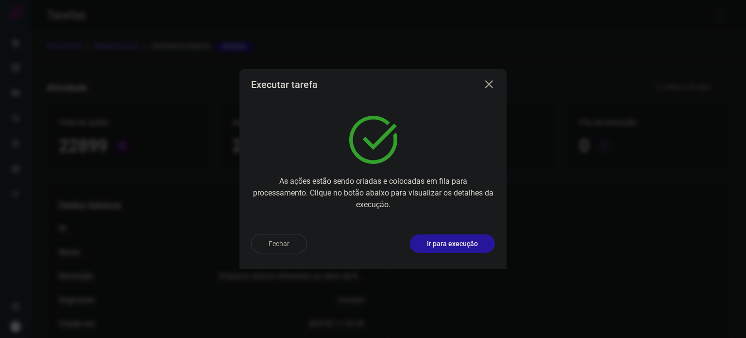
click at [464, 249] on button "Ir para execução" at bounding box center [452, 243] width 85 height 18
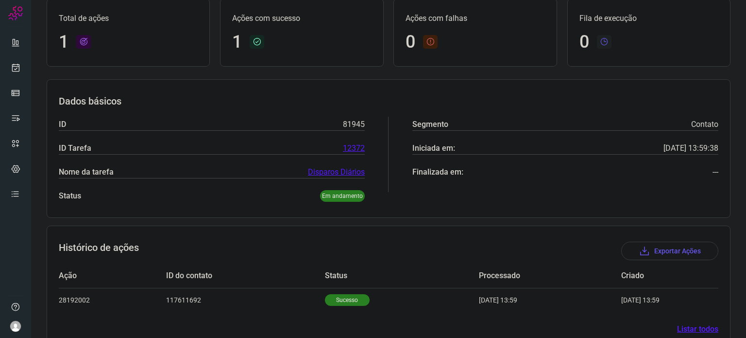
scroll to position [86, 0]
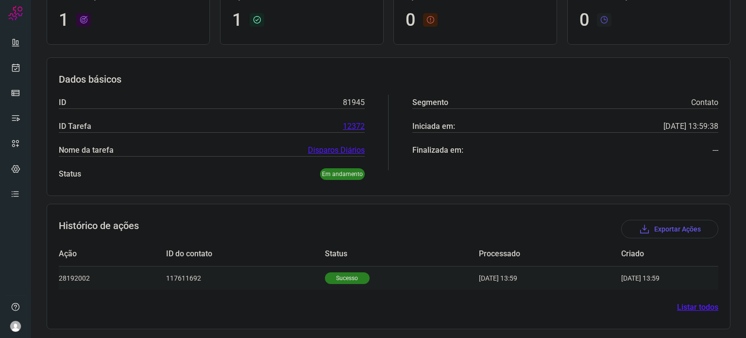
click at [342, 272] on p "Sucesso" at bounding box center [347, 278] width 45 height 12
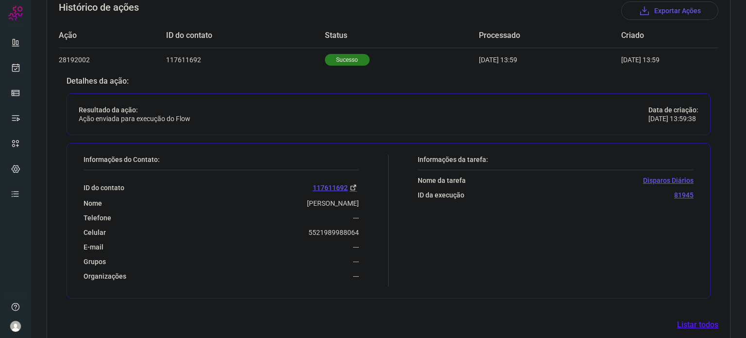
scroll to position [321, 0]
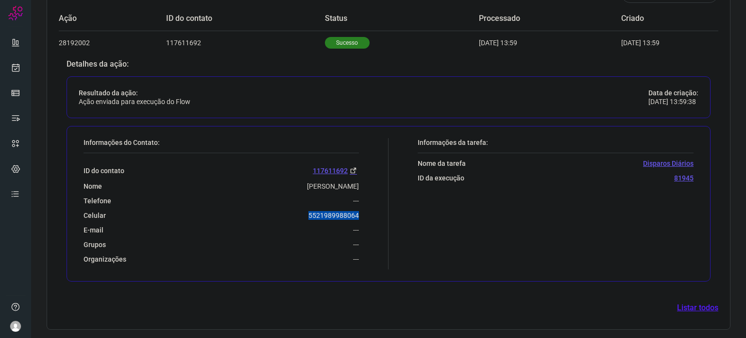
drag, startPoint x: 296, startPoint y: 211, endPoint x: 374, endPoint y: 212, distance: 78.7
click at [375, 211] on div "Informações do Contato: ID do contato 117611692 Nome Jonas Galego De Lima Telef…" at bounding box center [234, 203] width 310 height 131
copy p "5521989988064"
click at [20, 68] on icon at bounding box center [16, 68] width 10 height 10
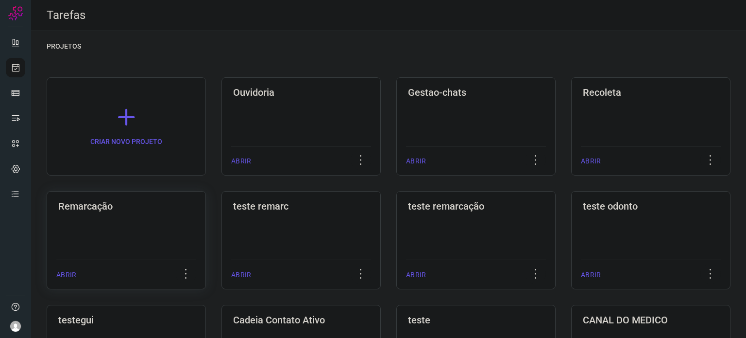
click at [221, 224] on div "Remarcação ABRIR" at bounding box center [300, 240] width 159 height 98
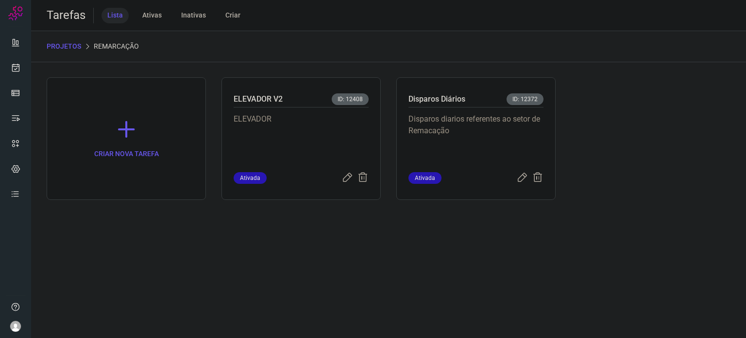
click at [471, 143] on p "Disparos diarios referentes ao setor de Remacação" at bounding box center [475, 137] width 135 height 49
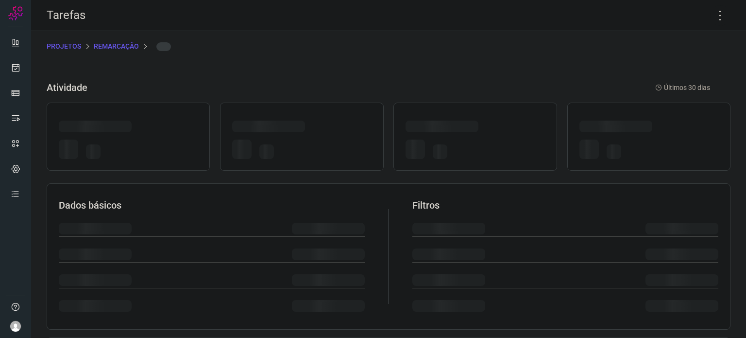
click at [471, 143] on div at bounding box center [475, 150] width 139 height 23
click at [715, 14] on icon at bounding box center [720, 15] width 20 height 20
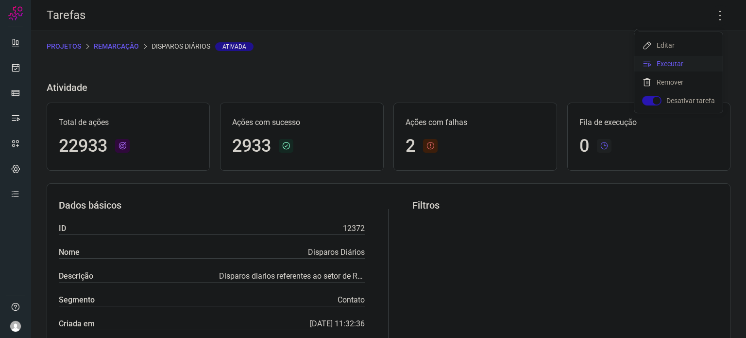
click at [682, 64] on li "Executar" at bounding box center [678, 64] width 88 height 16
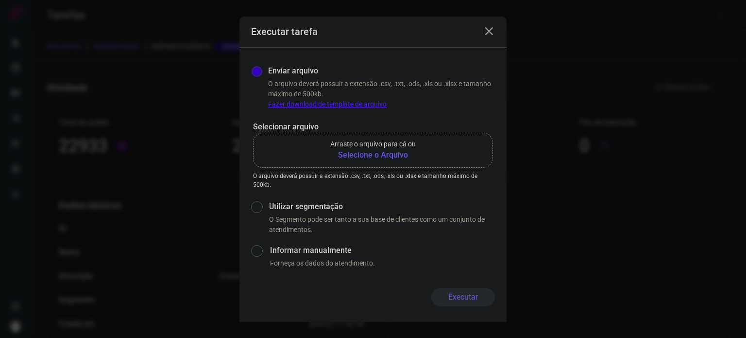
click at [367, 152] on b "Selecione o Arquivo" at bounding box center [372, 155] width 85 height 12
click at [0, 0] on input "Arraste o arquivo para cá ou Selecione o Arquivo" at bounding box center [0, 0] width 0 height 0
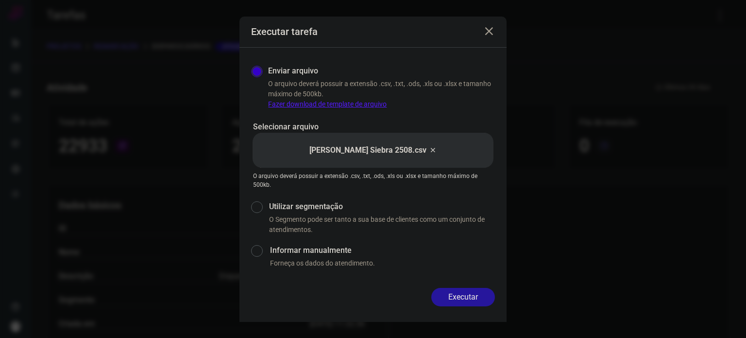
click at [453, 292] on button "Executar" at bounding box center [463, 296] width 64 height 18
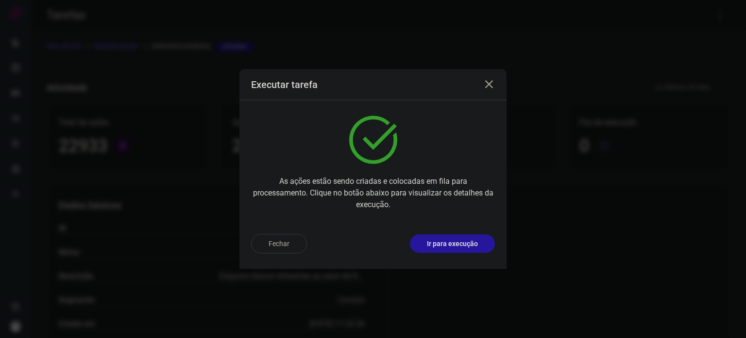
click at [472, 244] on p "Ir para execução" at bounding box center [452, 243] width 51 height 10
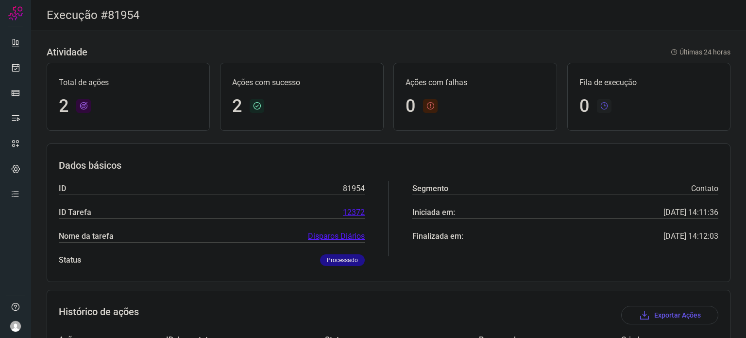
scroll to position [110, 0]
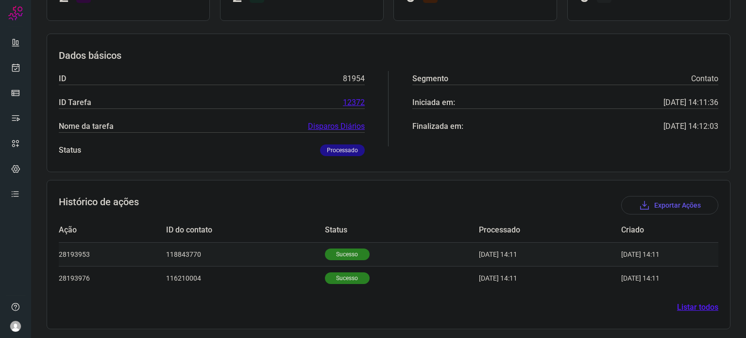
click at [346, 254] on p "Sucesso" at bounding box center [347, 254] width 45 height 12
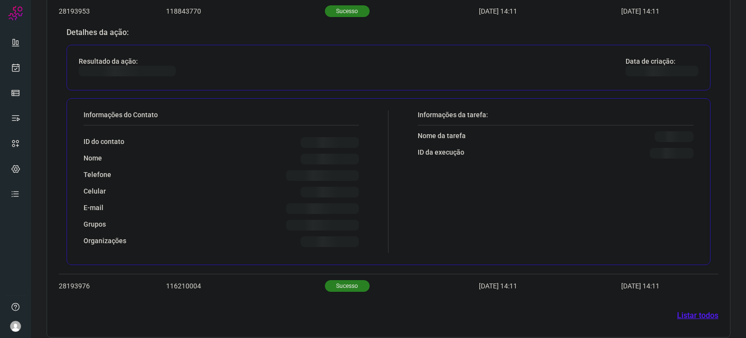
scroll to position [345, 0]
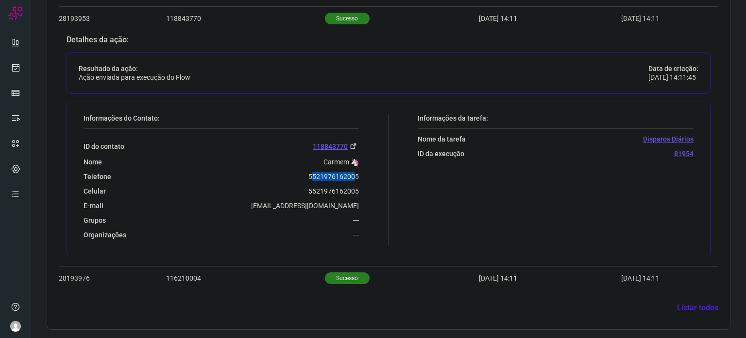
drag, startPoint x: 323, startPoint y: 172, endPoint x: 351, endPoint y: 172, distance: 27.7
click at [351, 172] on p "5521976162005" at bounding box center [333, 176] width 51 height 9
click at [285, 178] on div "Telefone [PHONE_NUMBER]" at bounding box center [221, 176] width 275 height 9
drag, startPoint x: 303, startPoint y: 176, endPoint x: 363, endPoint y: 173, distance: 60.3
click at [364, 173] on div "Informações do Contato: ID do contato 118843770 Nome Carmem 🦄 Telefone 55219761…" at bounding box center [234, 179] width 310 height 131
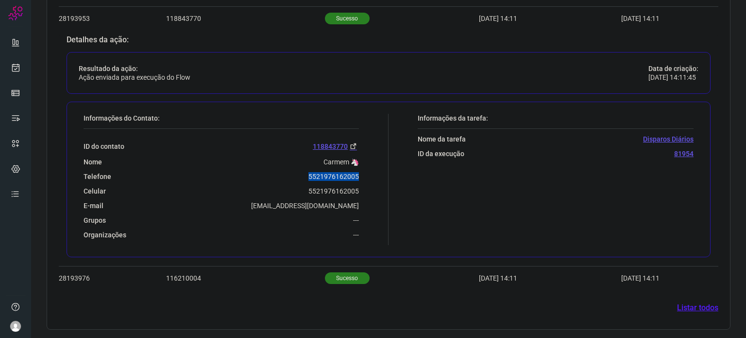
copy p "5521976162005"
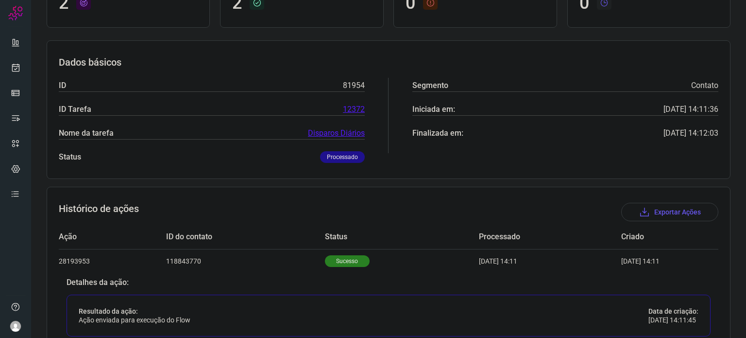
scroll to position [102, 0]
